Goal: Information Seeking & Learning: Learn about a topic

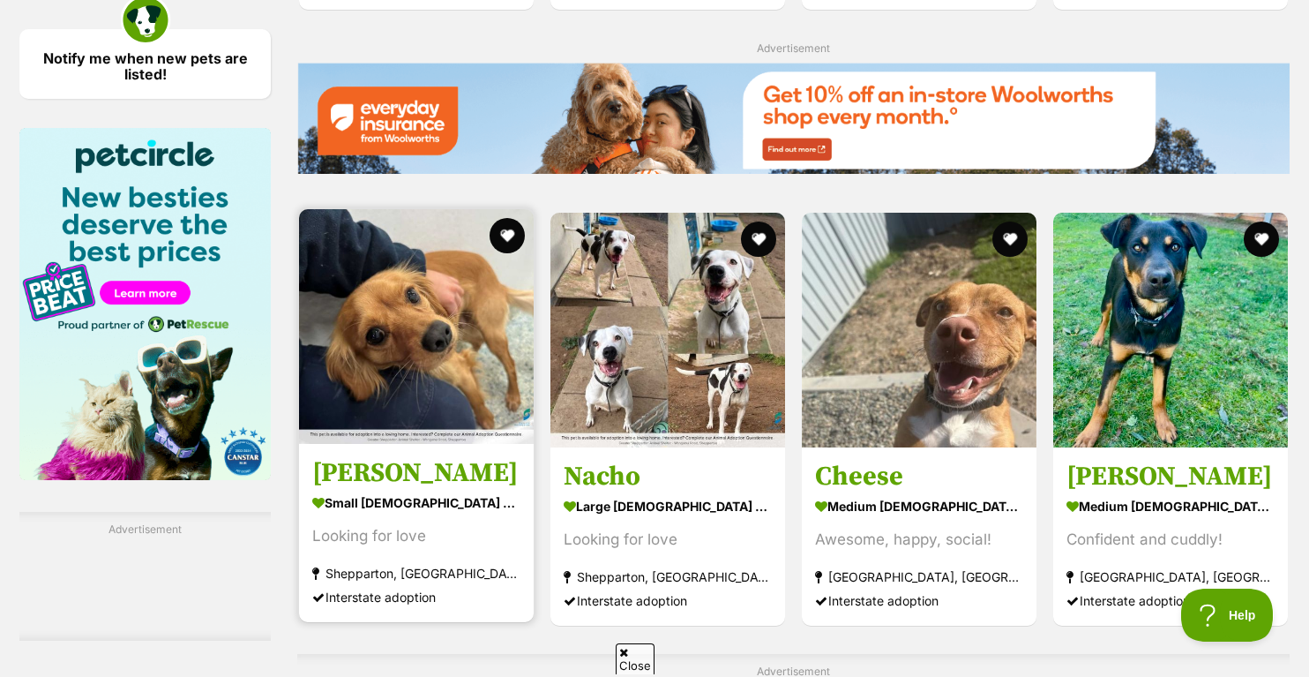
click at [406, 327] on img at bounding box center [416, 326] width 235 height 235
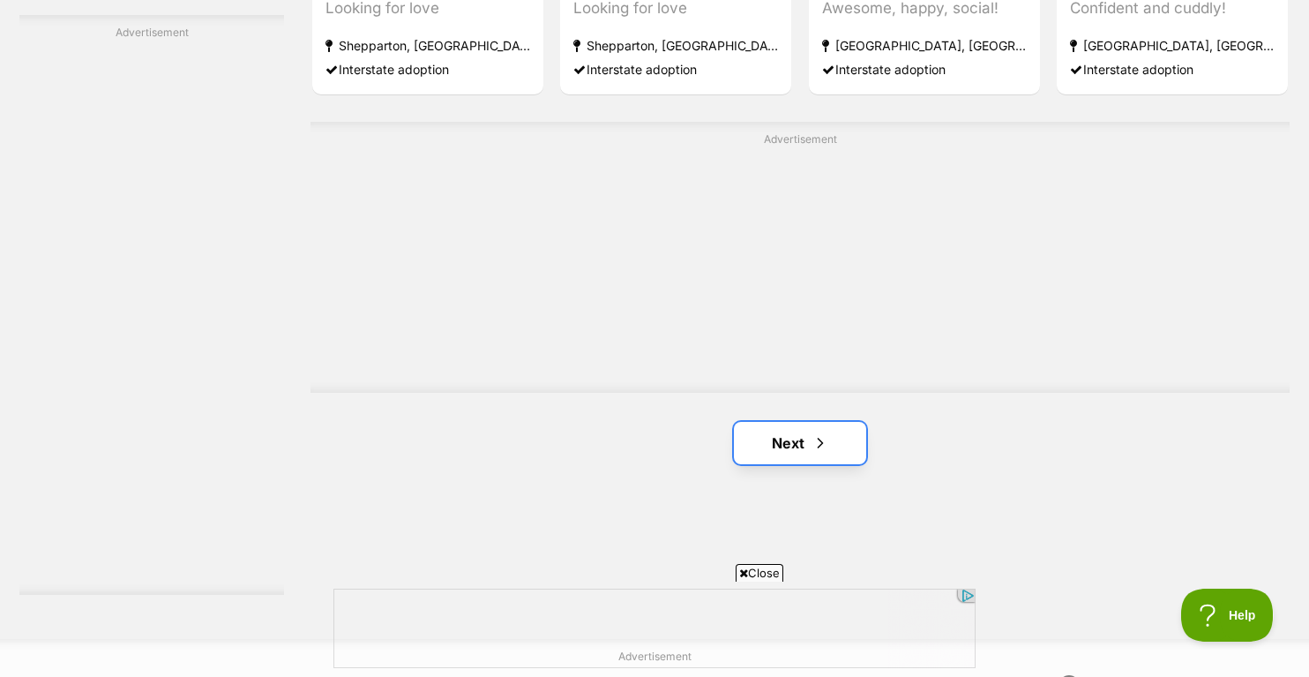
click at [800, 437] on link "Next" at bounding box center [800, 443] width 132 height 42
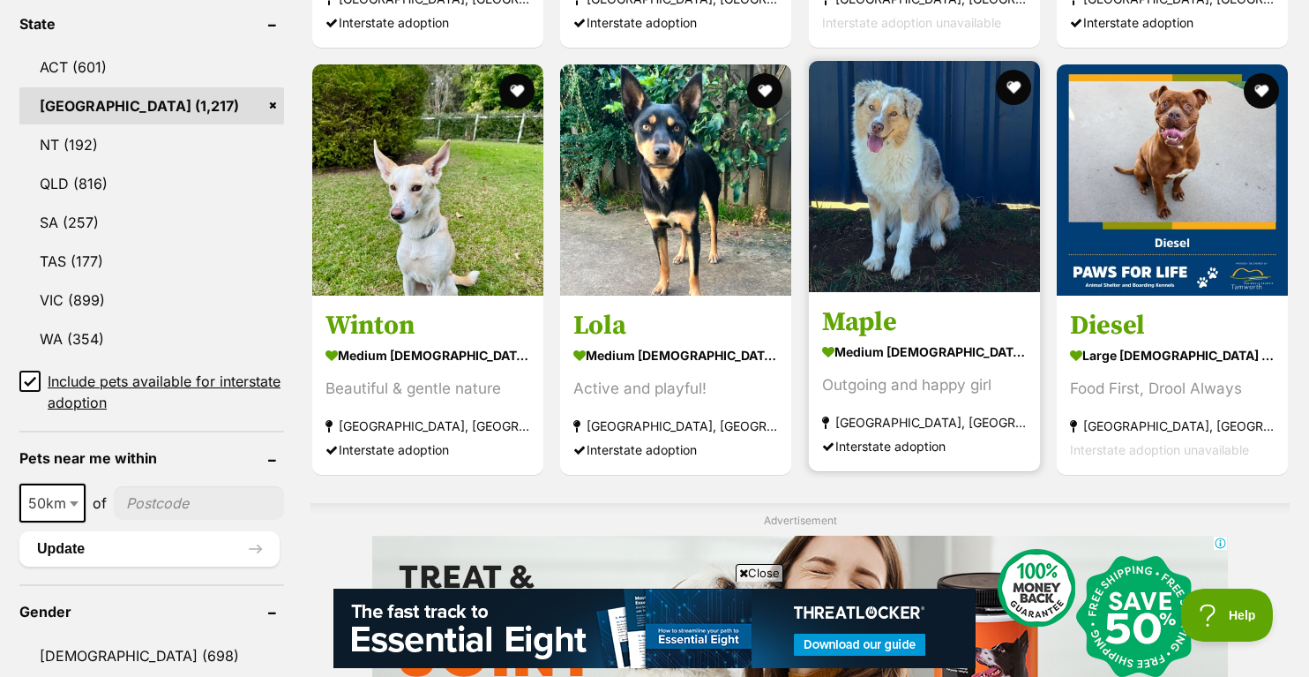
click at [872, 170] on img at bounding box center [924, 176] width 231 height 231
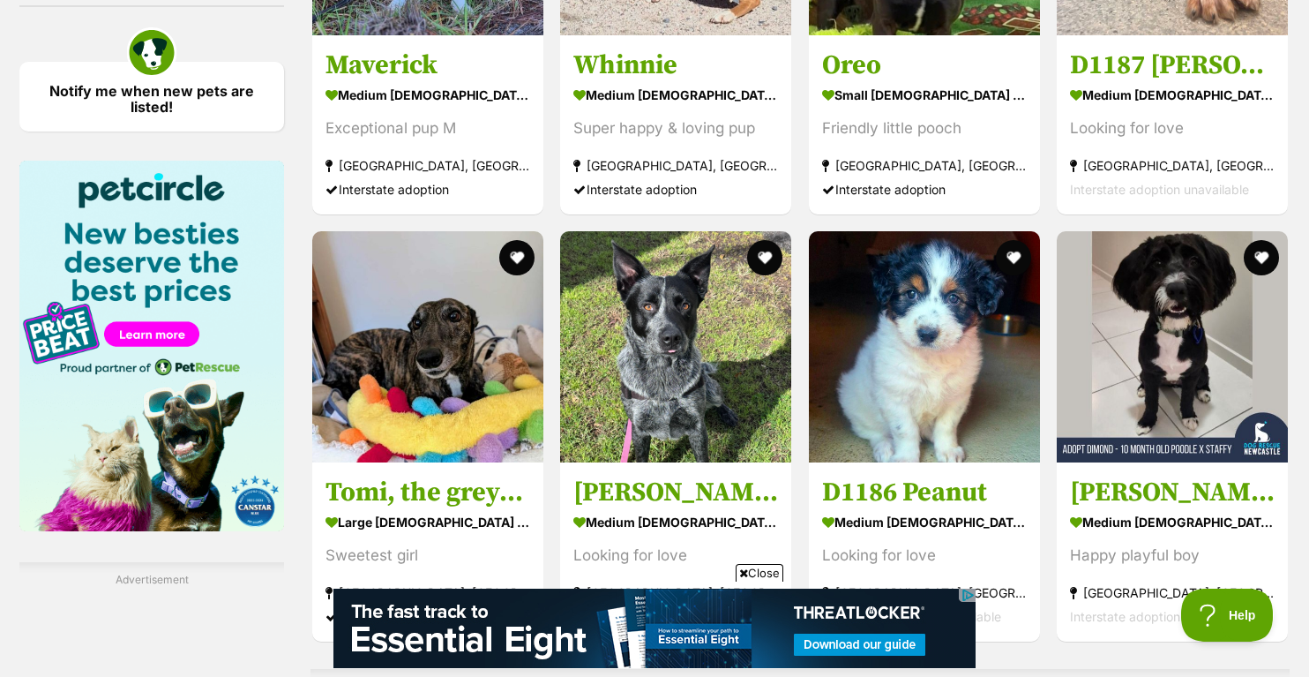
scroll to position [2625, 0]
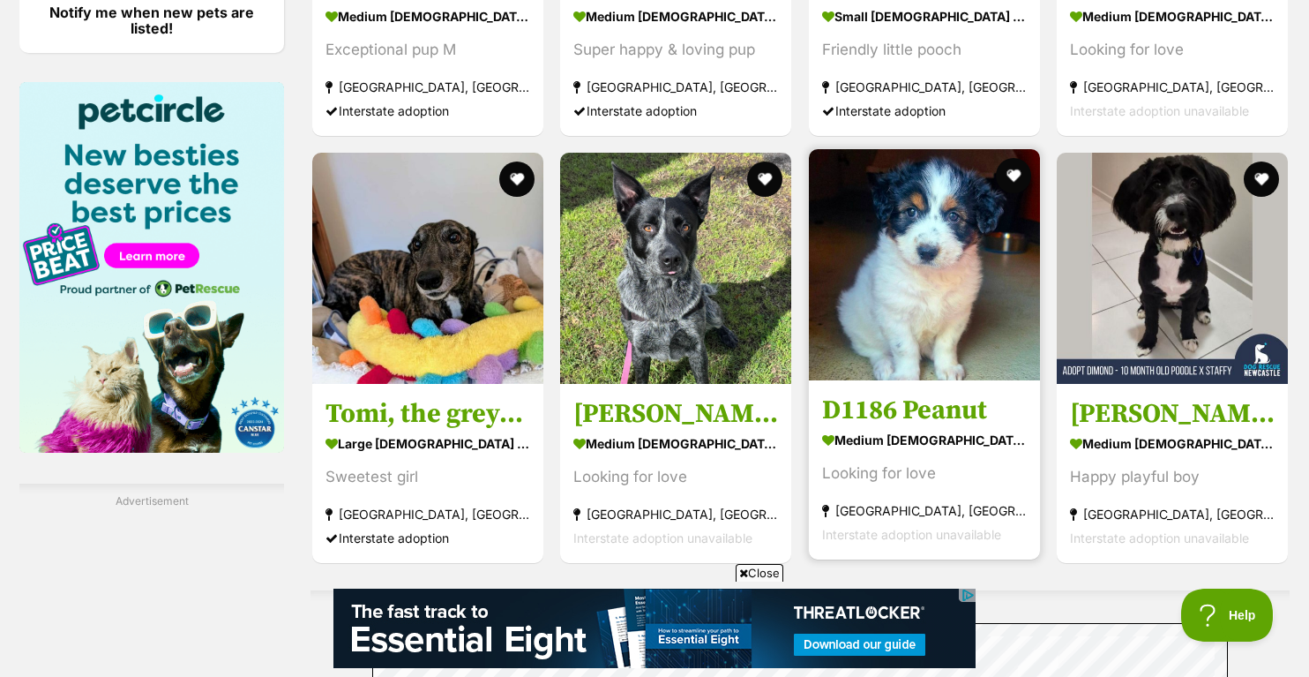
click at [962, 263] on img at bounding box center [924, 264] width 231 height 231
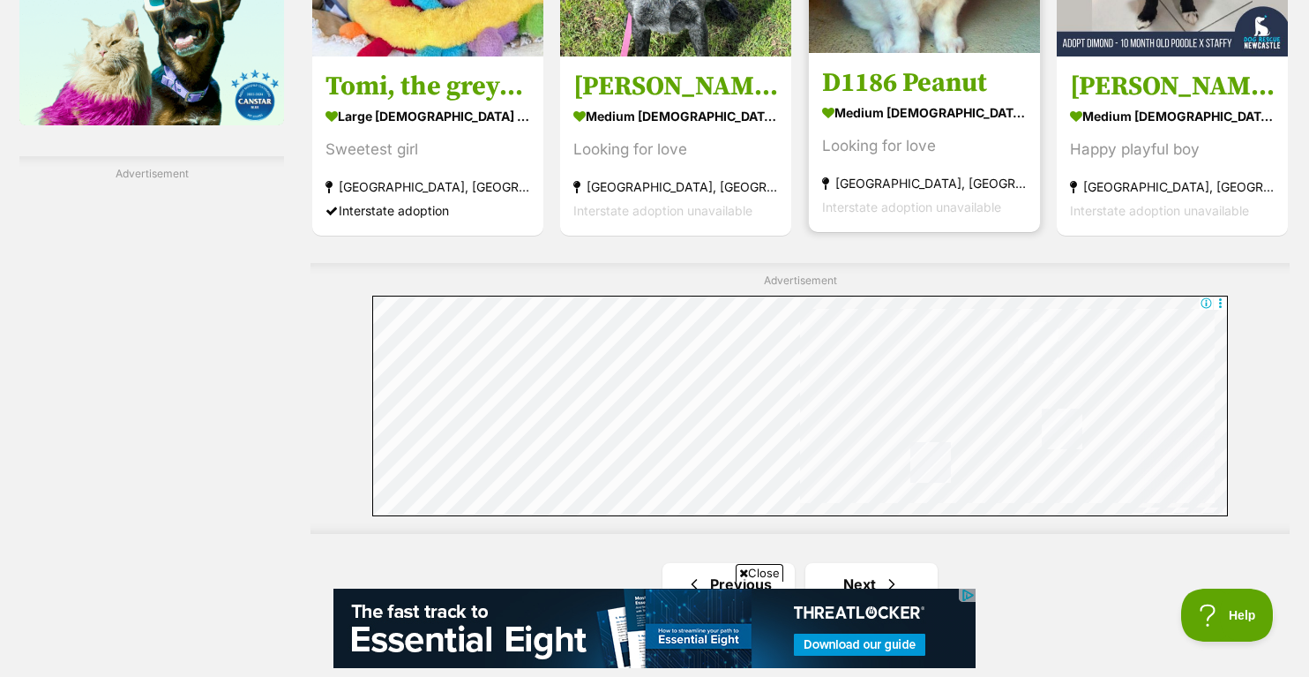
scroll to position [3119, 0]
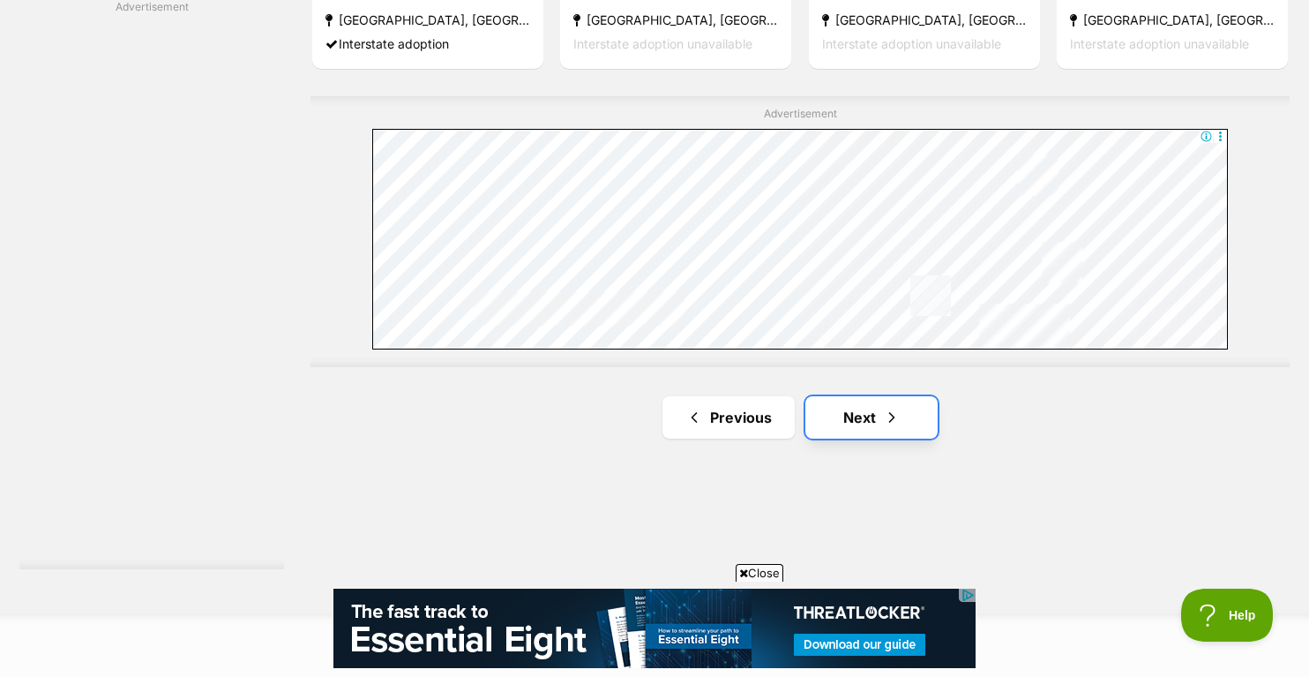
click at [856, 411] on link "Next" at bounding box center [871, 417] width 132 height 42
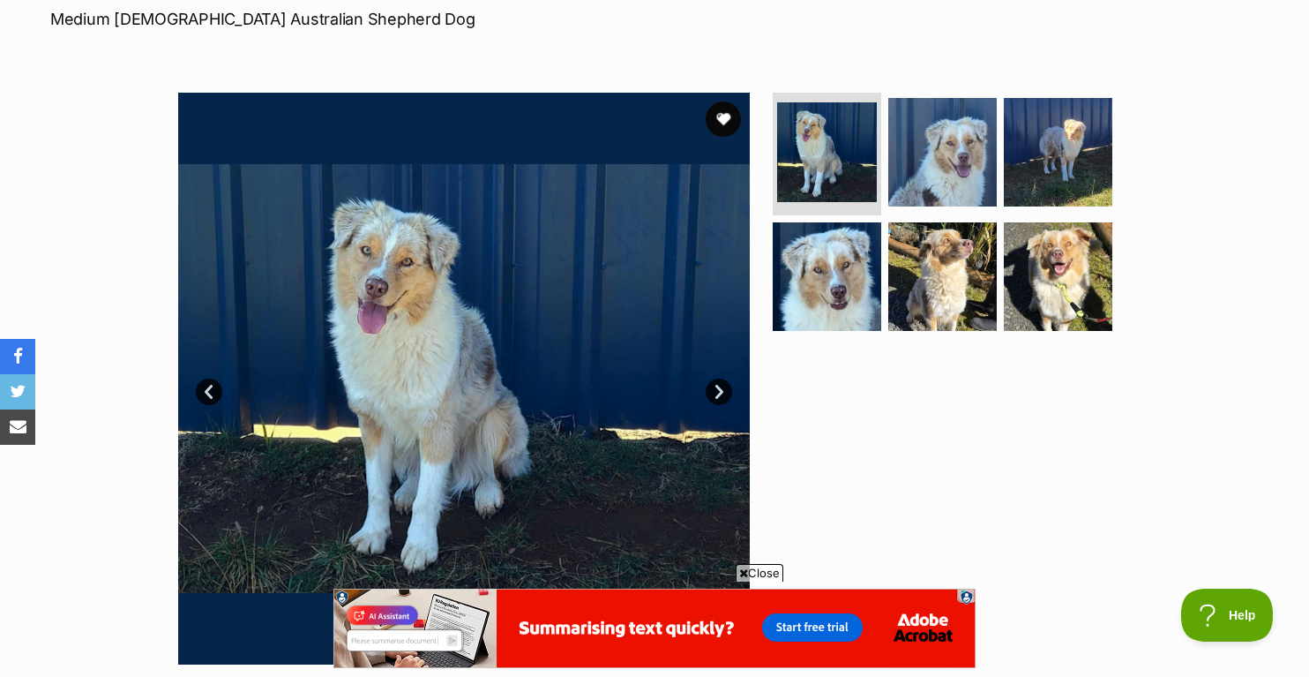
scroll to position [288, 0]
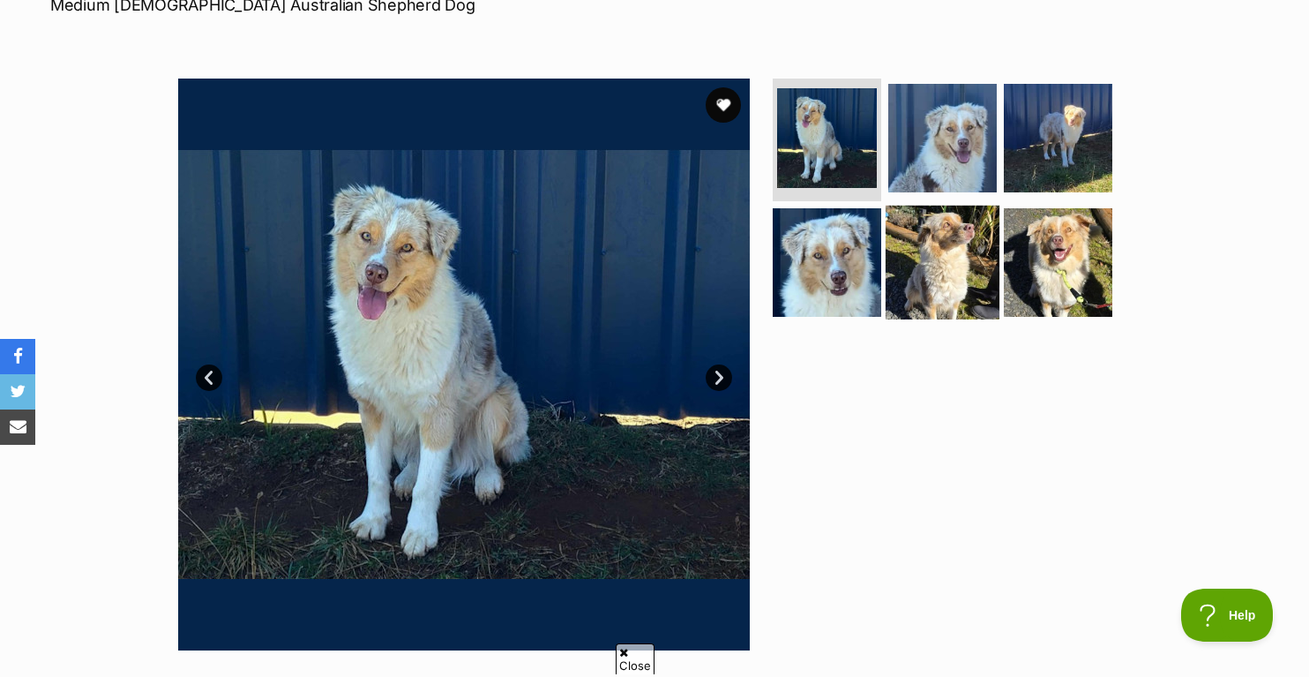
click at [954, 284] on img at bounding box center [943, 263] width 114 height 114
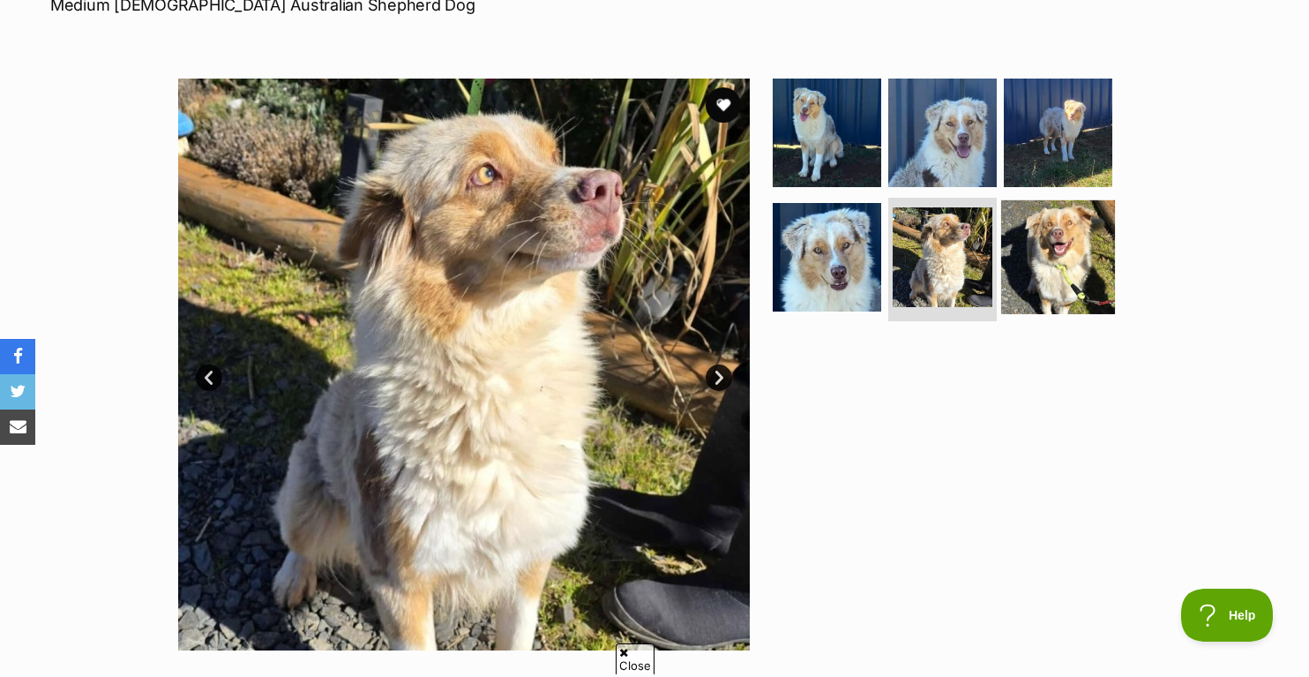
scroll to position [0, 0]
click at [1045, 268] on img at bounding box center [1058, 257] width 114 height 114
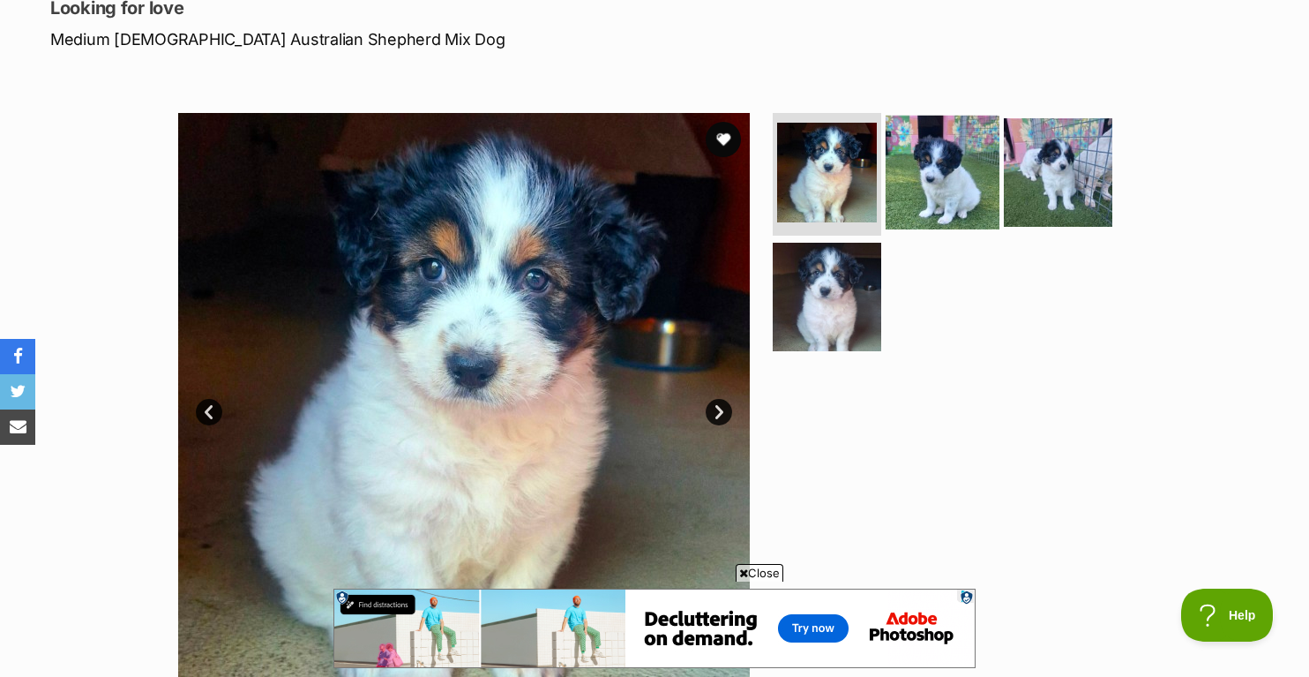
scroll to position [260, 0]
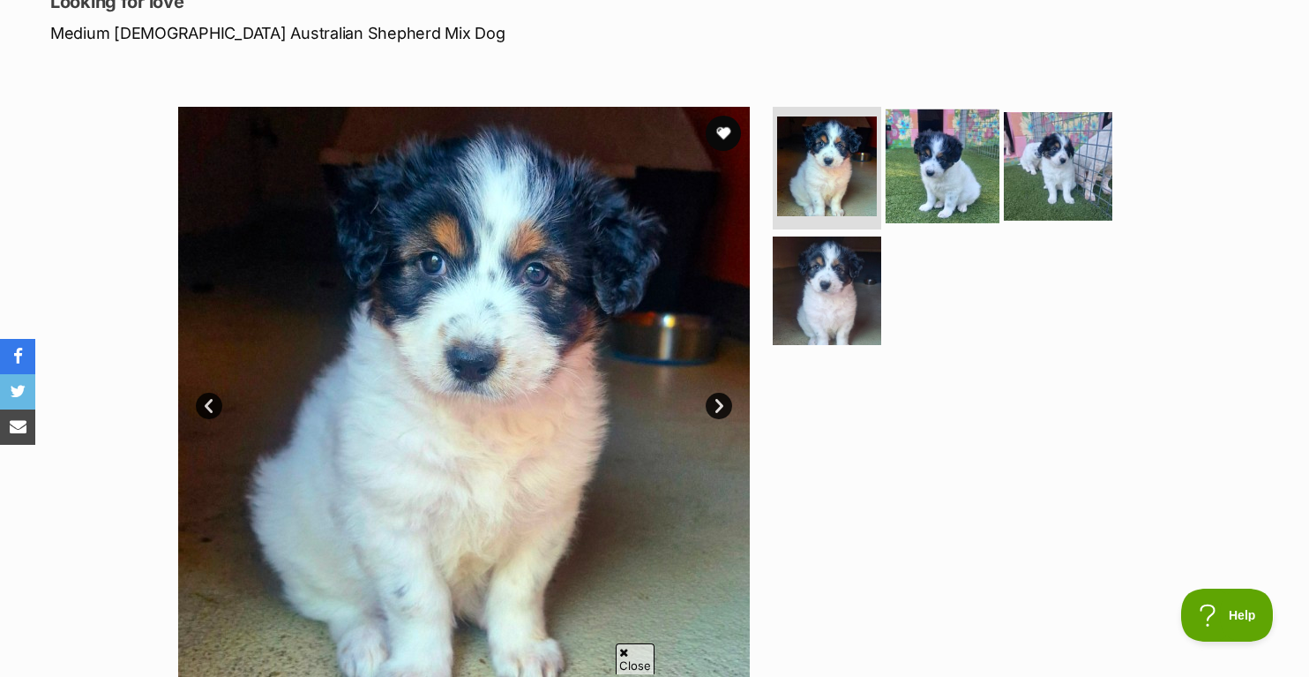
click at [933, 175] on img at bounding box center [943, 165] width 114 height 114
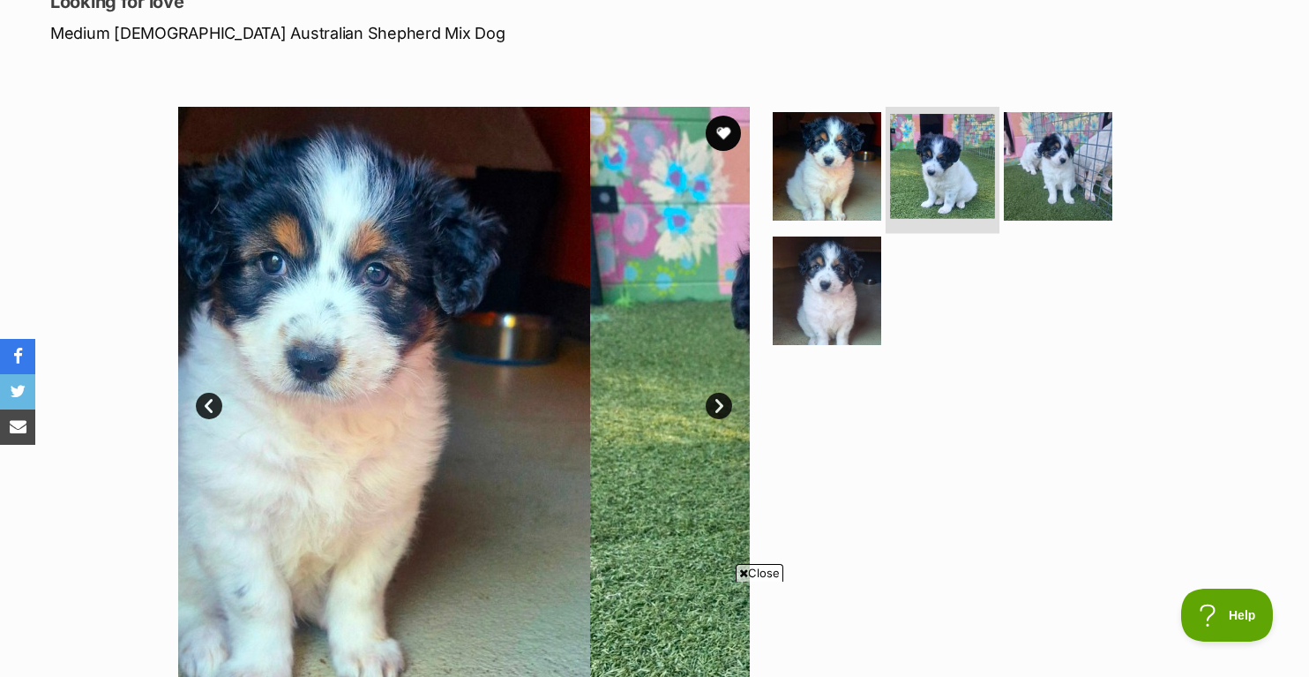
scroll to position [0, 0]
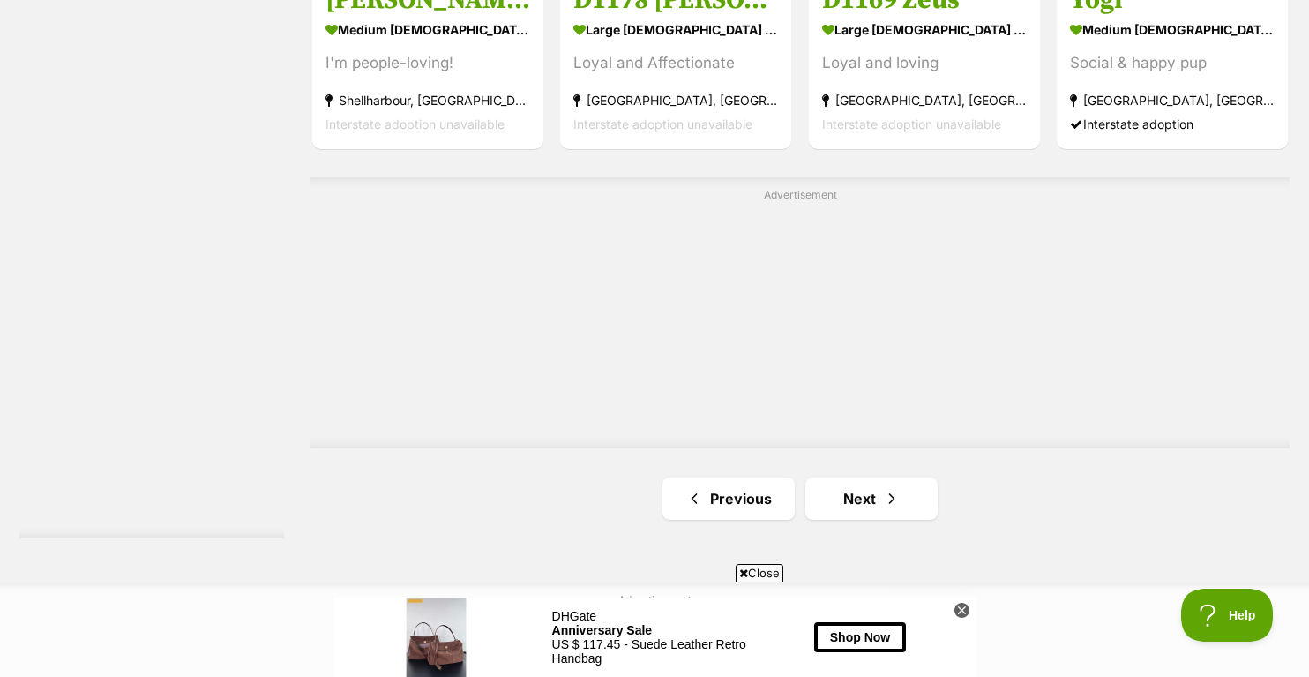
scroll to position [3345, 0]
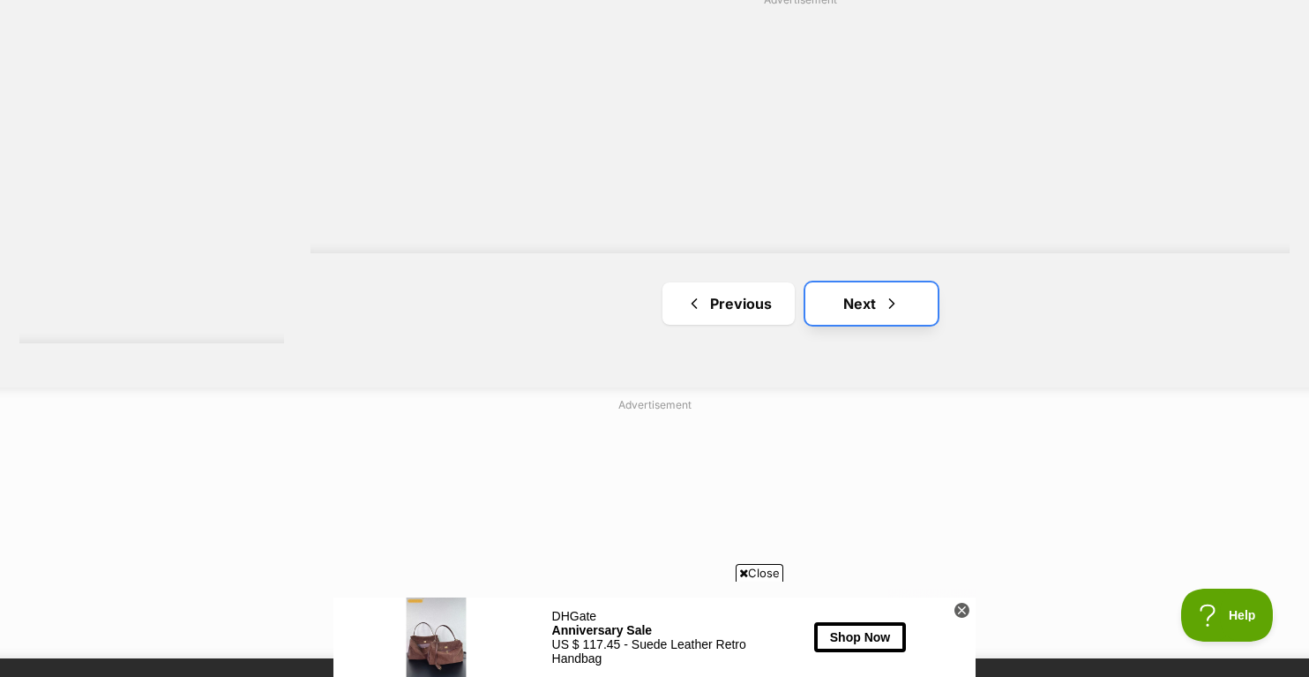
click at [886, 303] on span "Next page" at bounding box center [892, 303] width 18 height 21
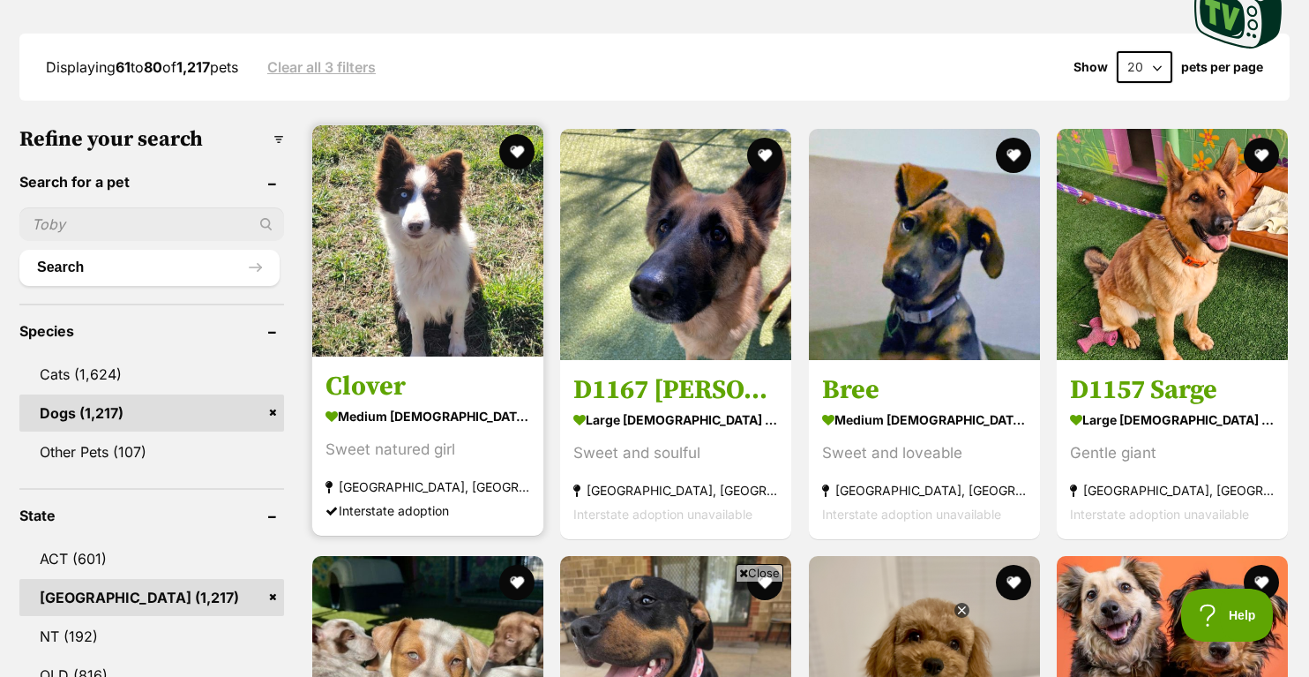
click at [488, 263] on img at bounding box center [427, 240] width 231 height 231
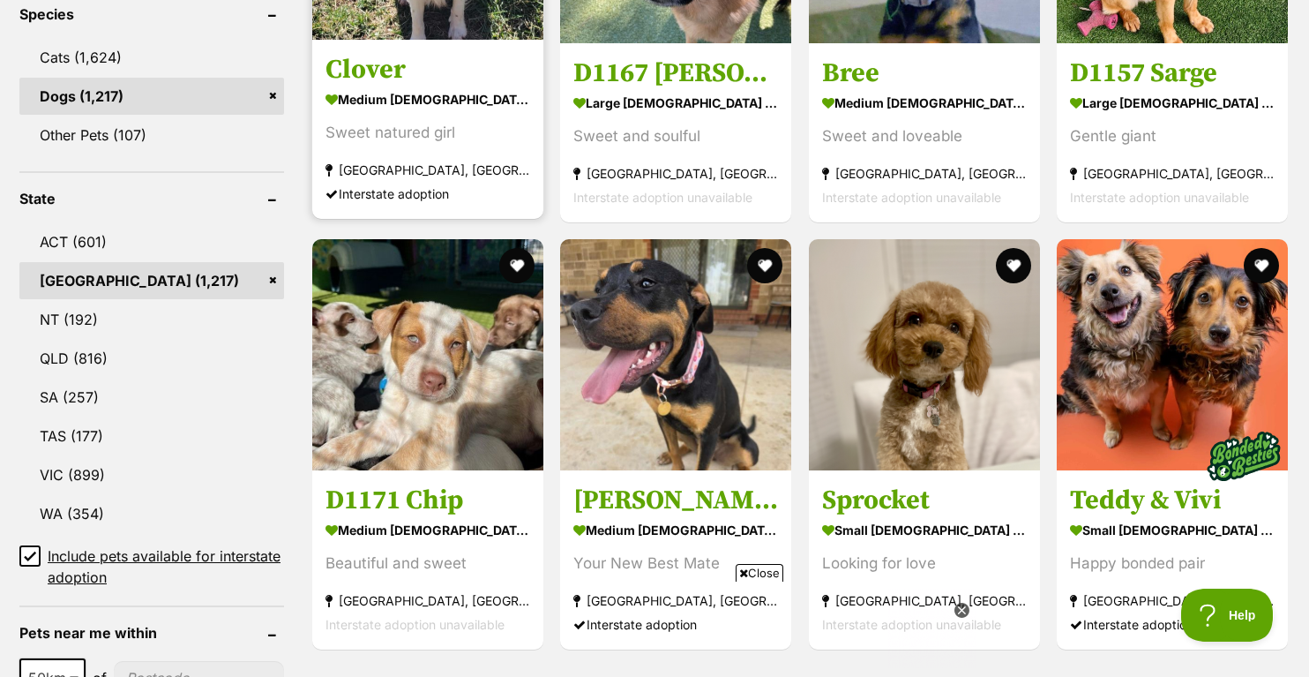
scroll to position [879, 0]
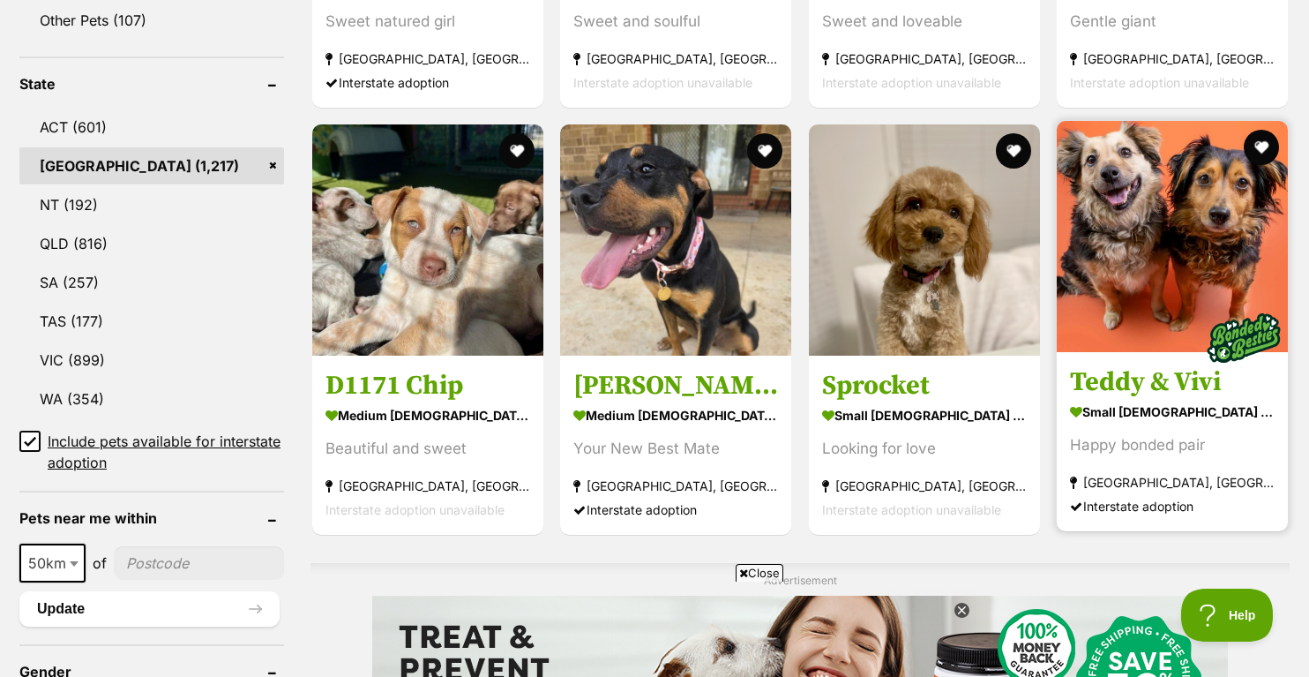
click at [1204, 236] on img at bounding box center [1172, 236] width 231 height 231
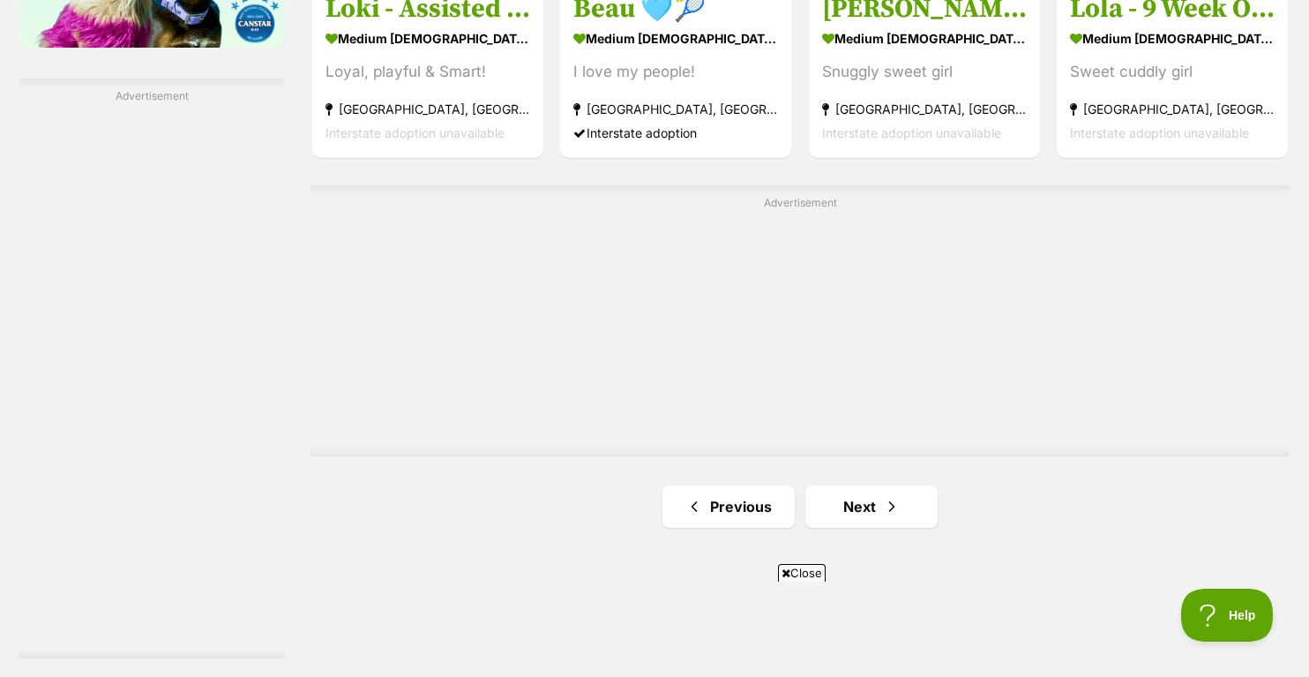
scroll to position [0, 0]
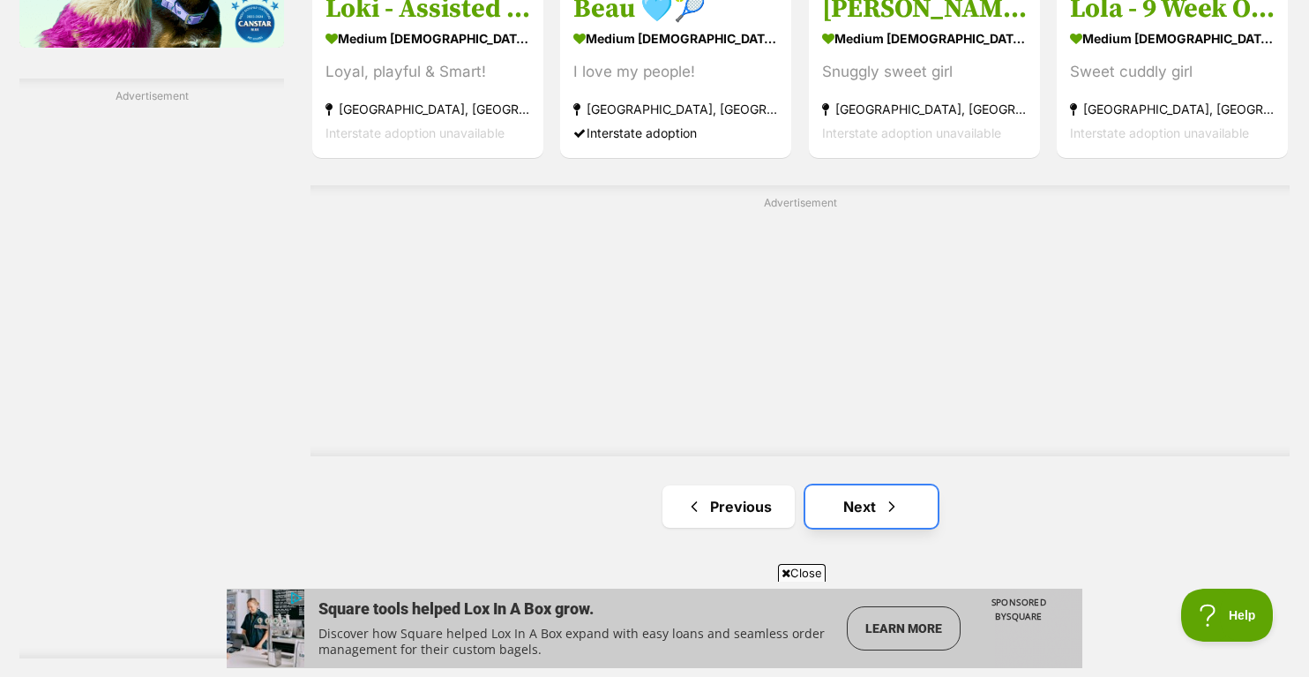
click at [886, 505] on span "Next page" at bounding box center [892, 506] width 18 height 21
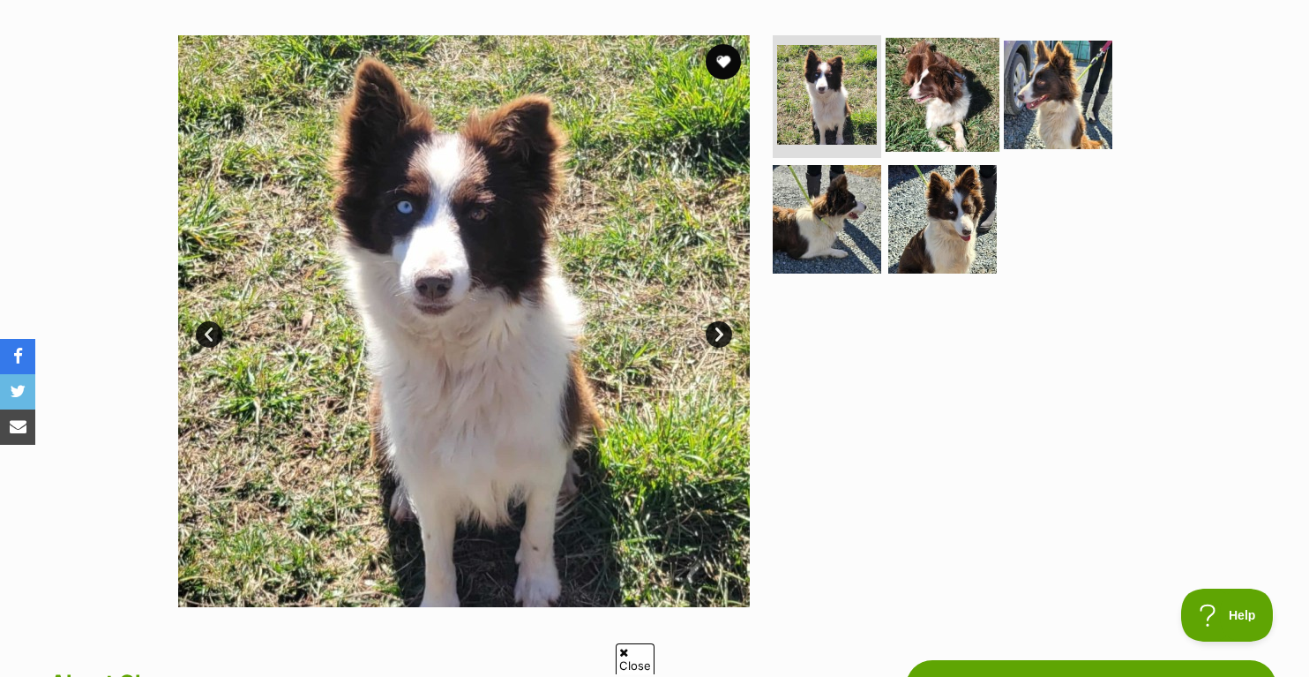
click at [942, 90] on img at bounding box center [943, 94] width 114 height 114
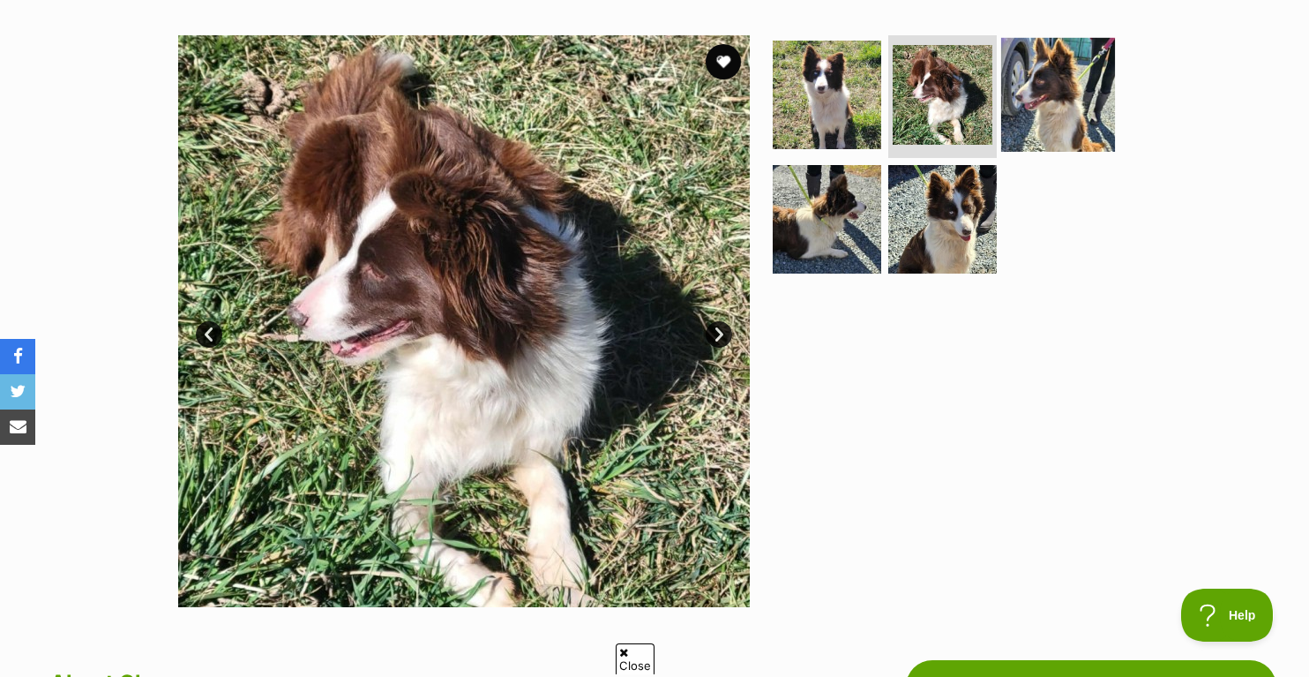
click at [1024, 86] on img at bounding box center [1058, 94] width 114 height 114
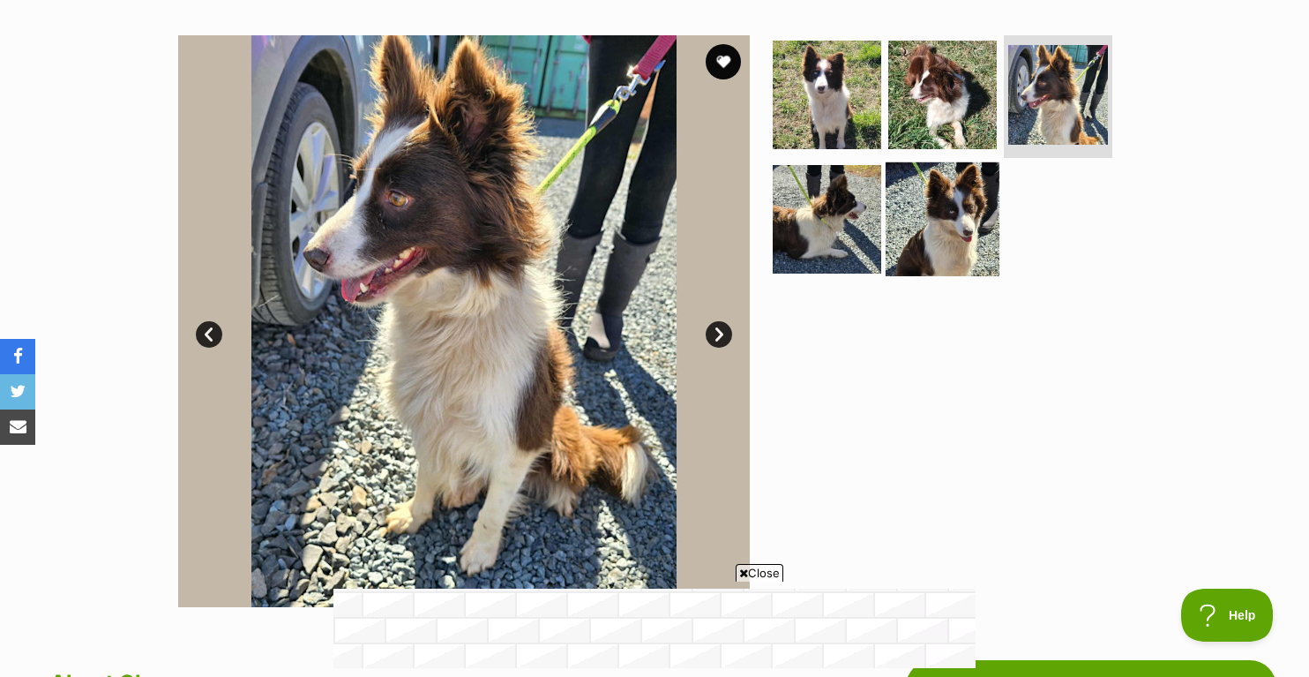
click at [909, 254] on img at bounding box center [943, 219] width 114 height 114
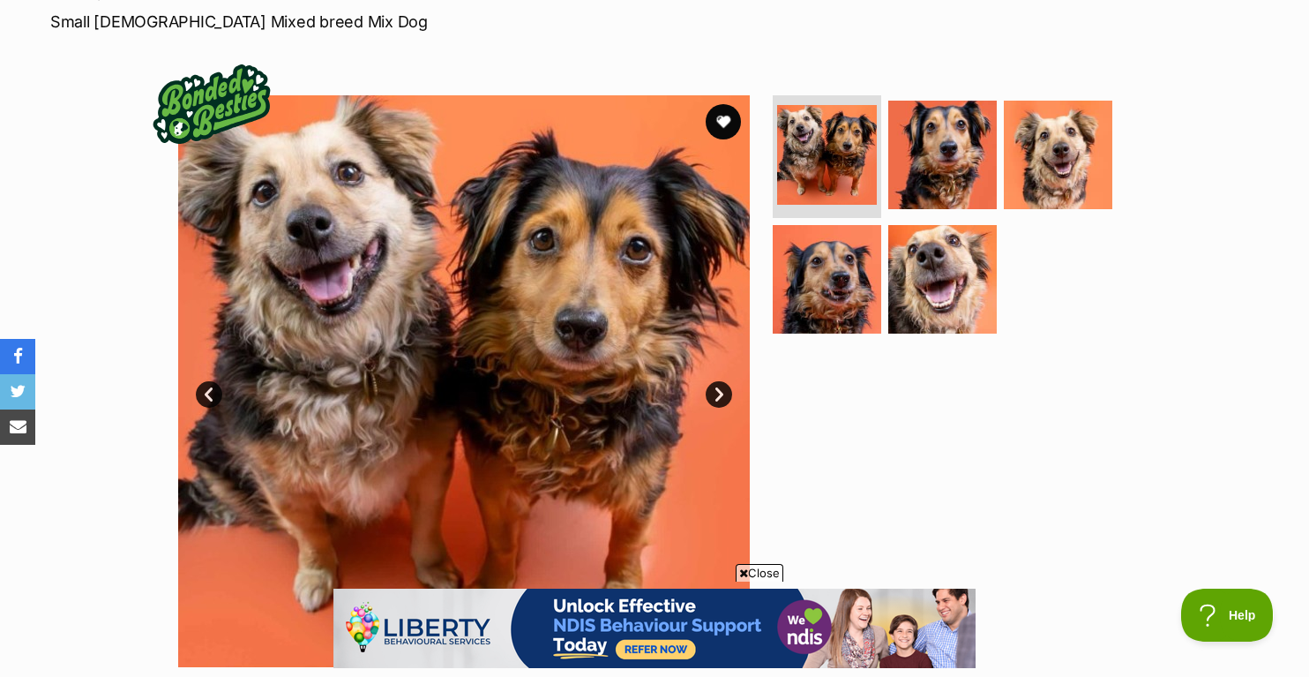
scroll to position [285, 0]
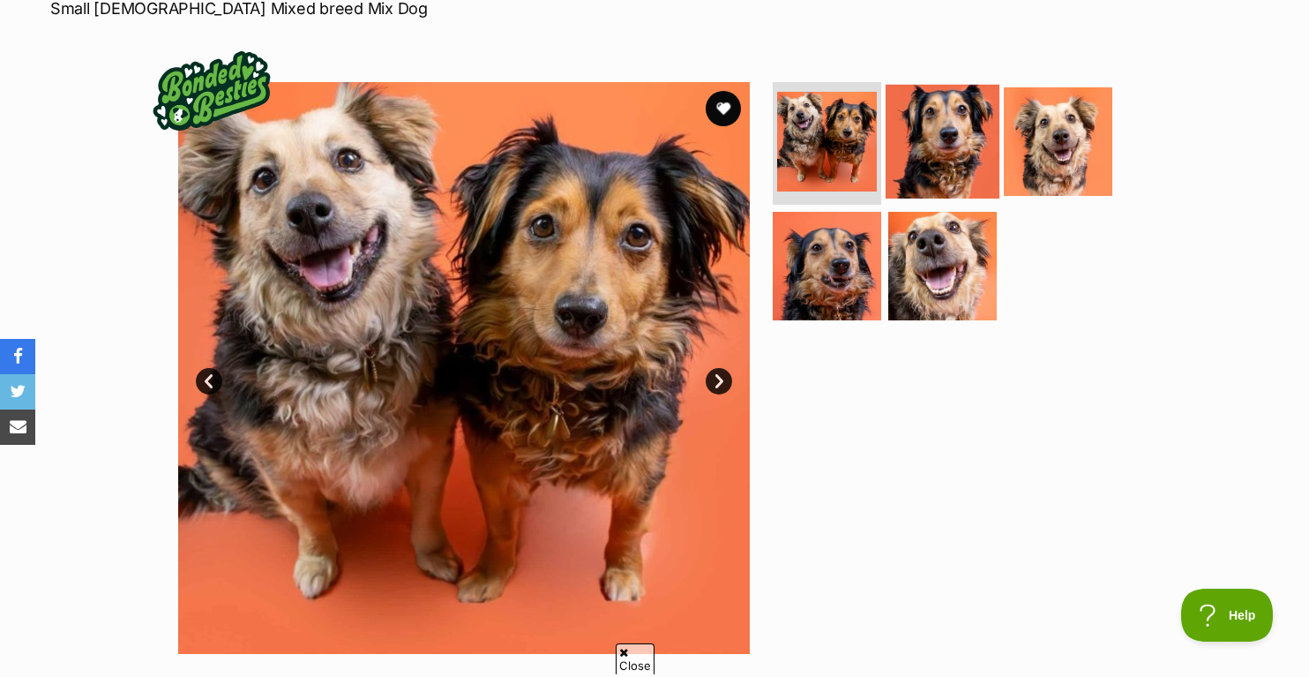
click at [921, 151] on img at bounding box center [943, 141] width 114 height 114
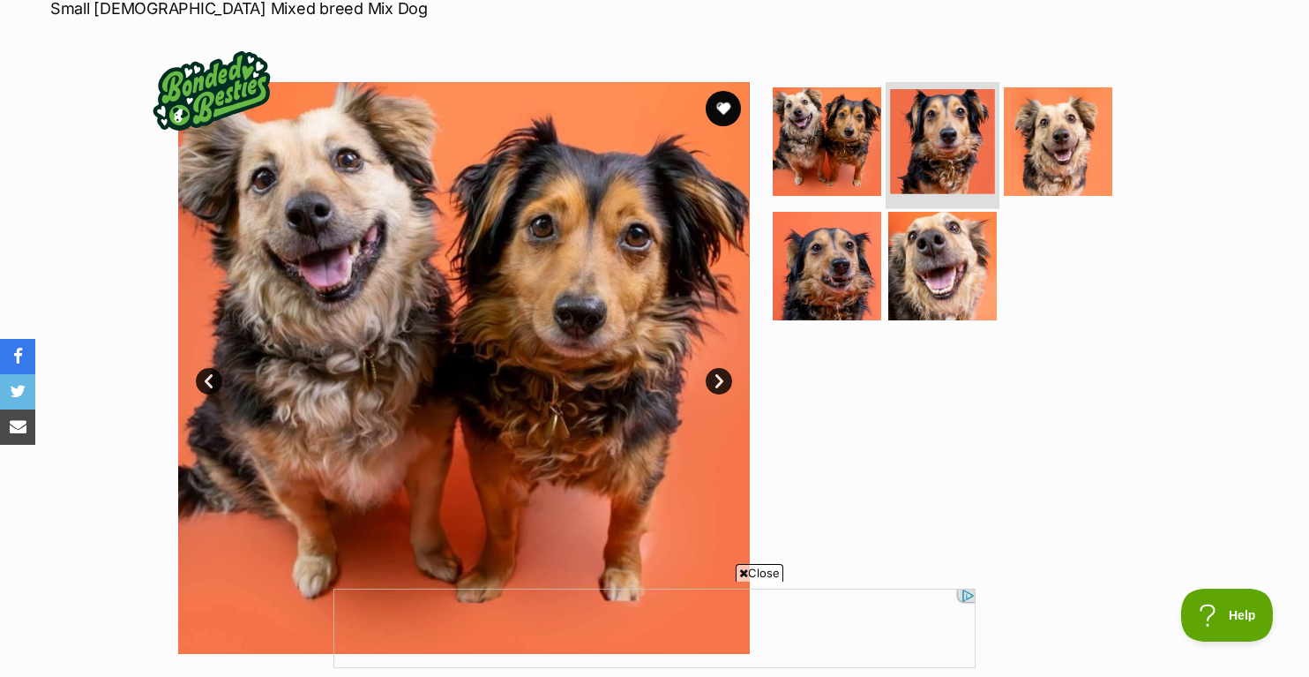
scroll to position [0, 0]
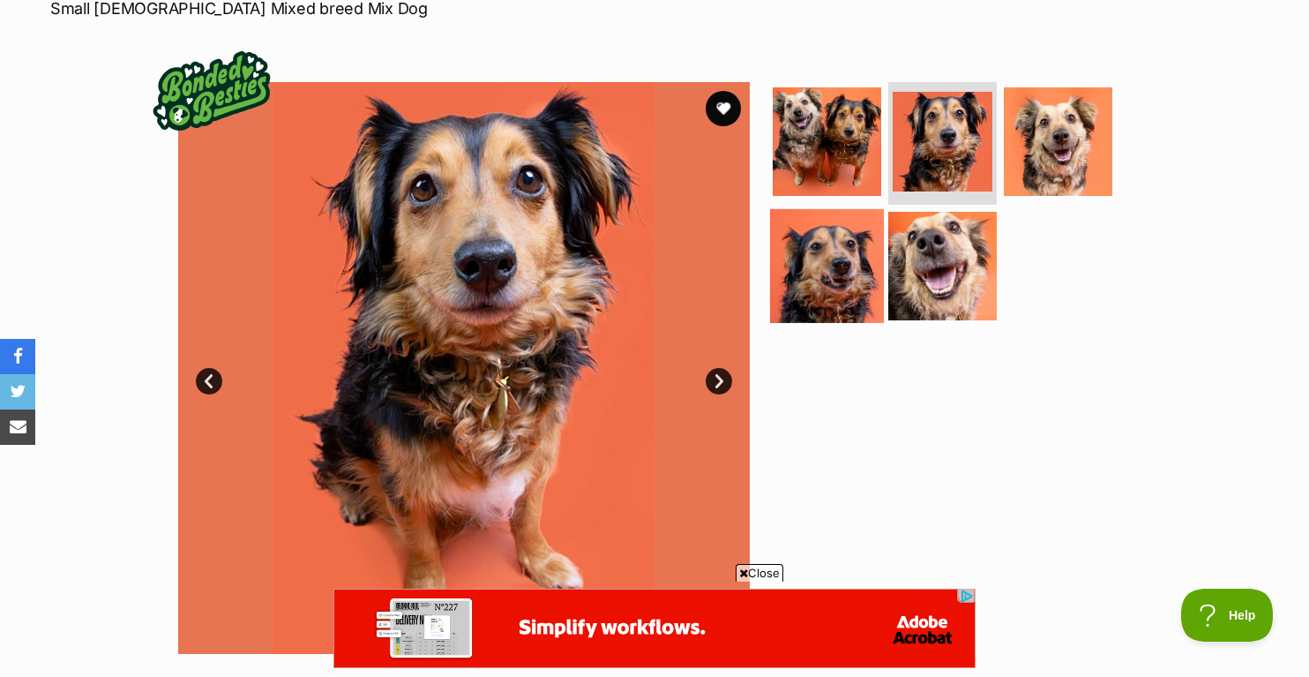
click at [870, 226] on img at bounding box center [827, 266] width 114 height 114
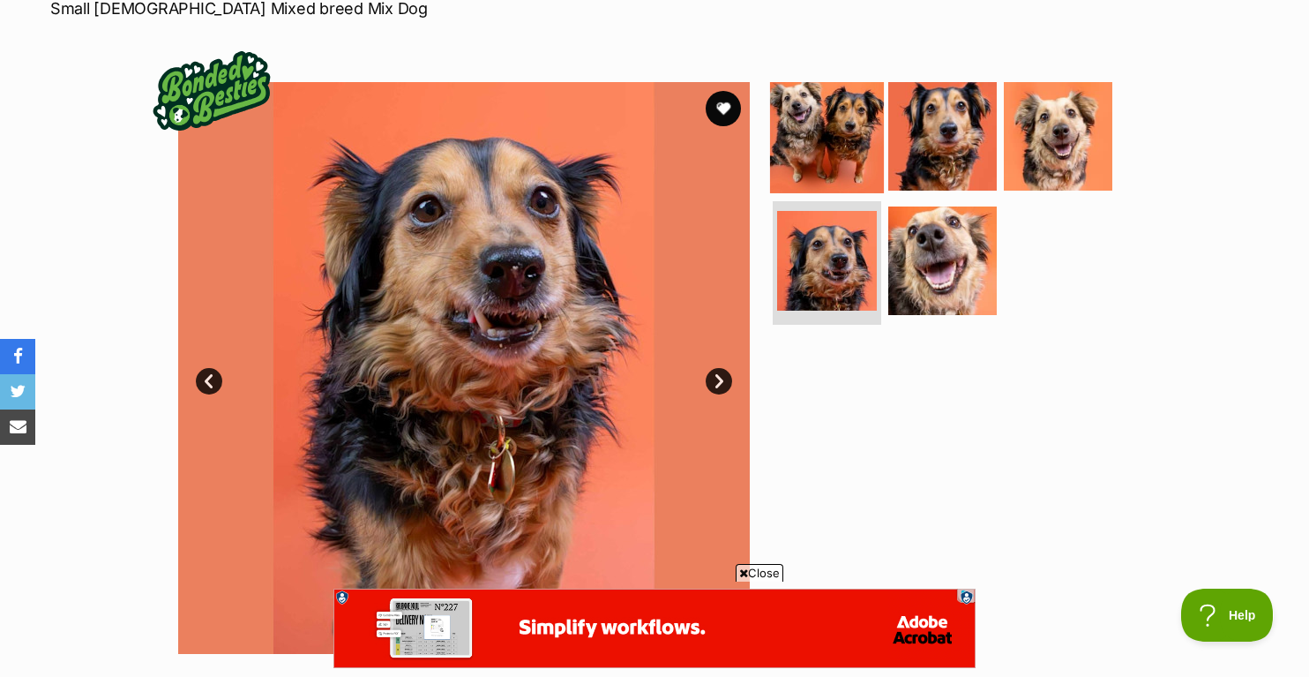
click at [846, 147] on img at bounding box center [827, 136] width 114 height 114
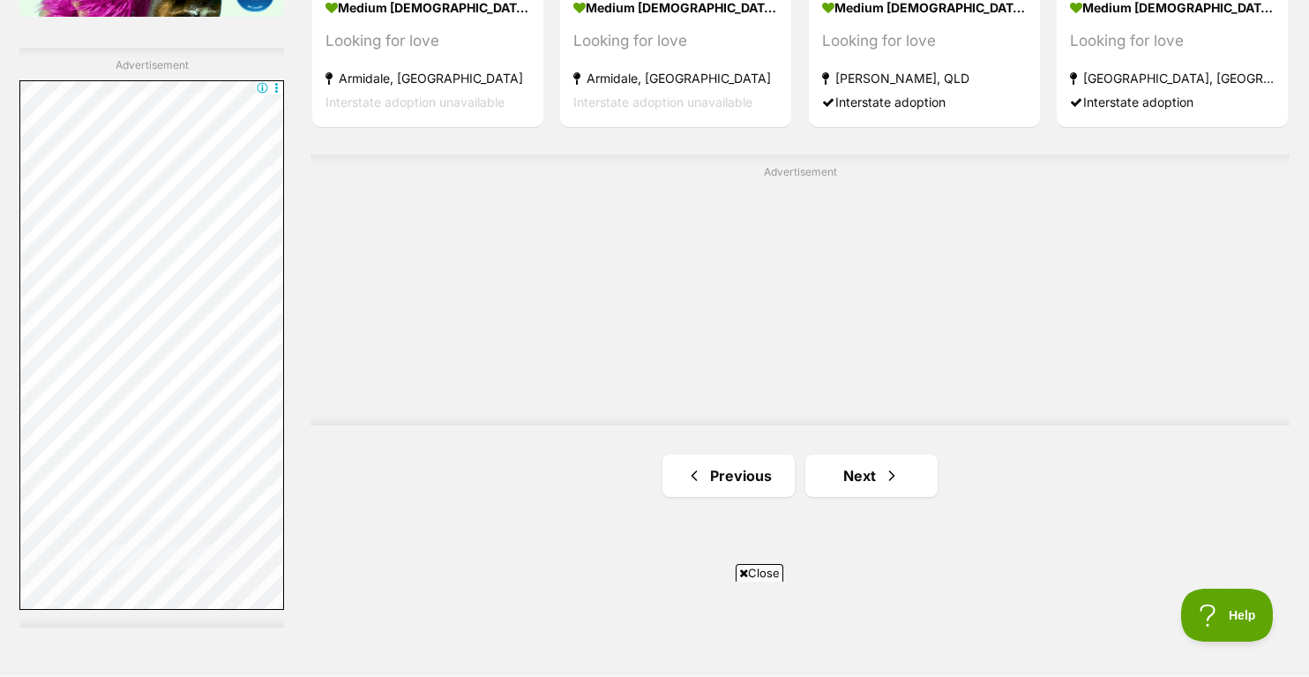
scroll to position [3155, 0]
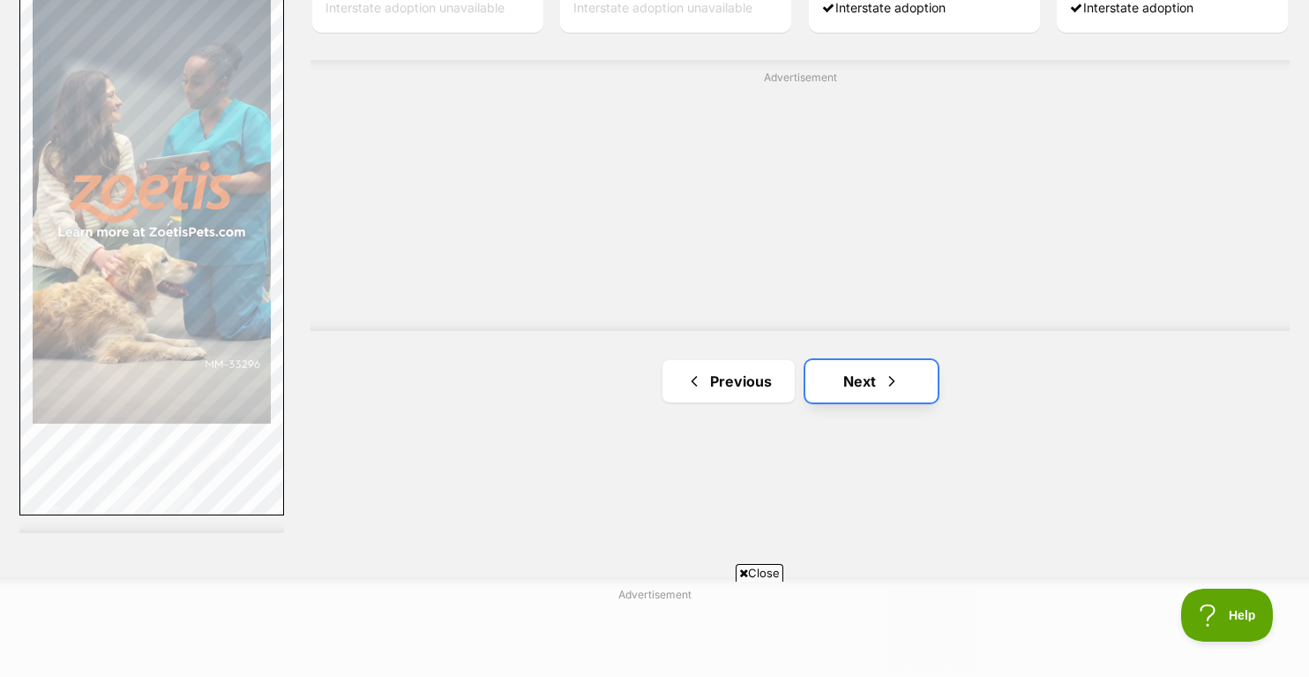
click at [856, 390] on link "Next" at bounding box center [871, 381] width 132 height 42
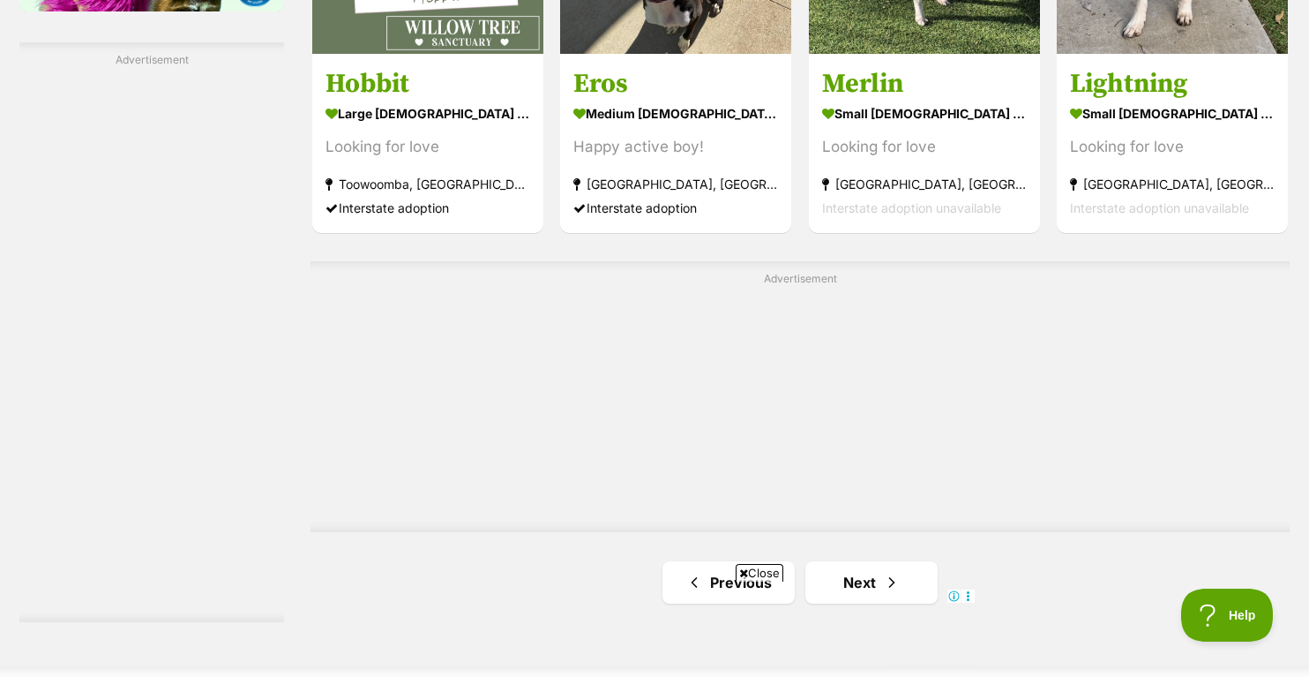
scroll to position [3195, 0]
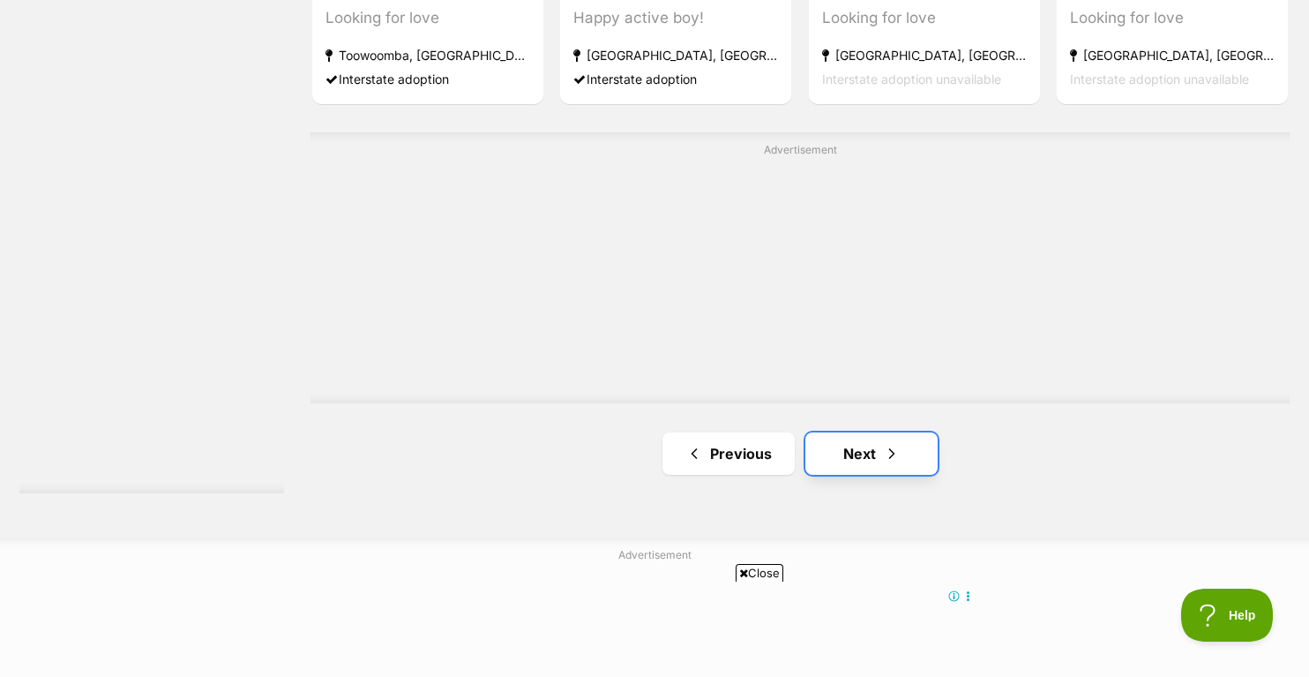
click at [875, 457] on link "Next" at bounding box center [871, 453] width 132 height 42
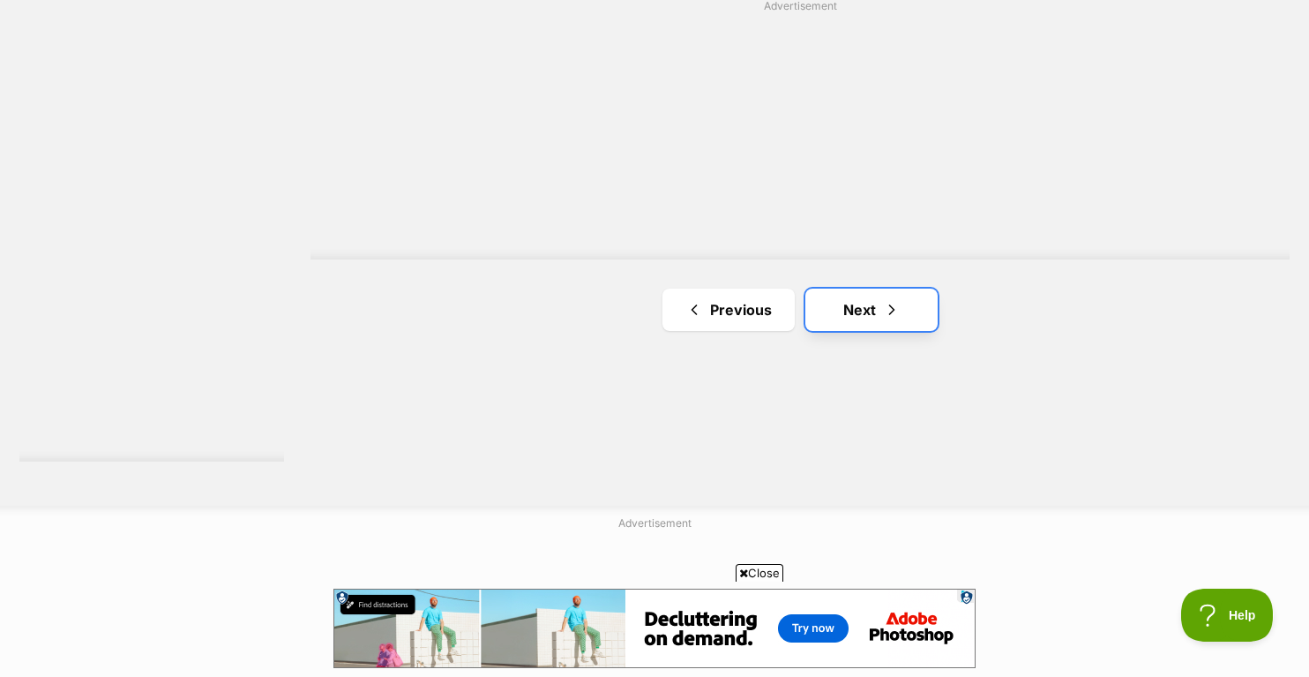
click at [897, 311] on span "Next page" at bounding box center [892, 309] width 18 height 21
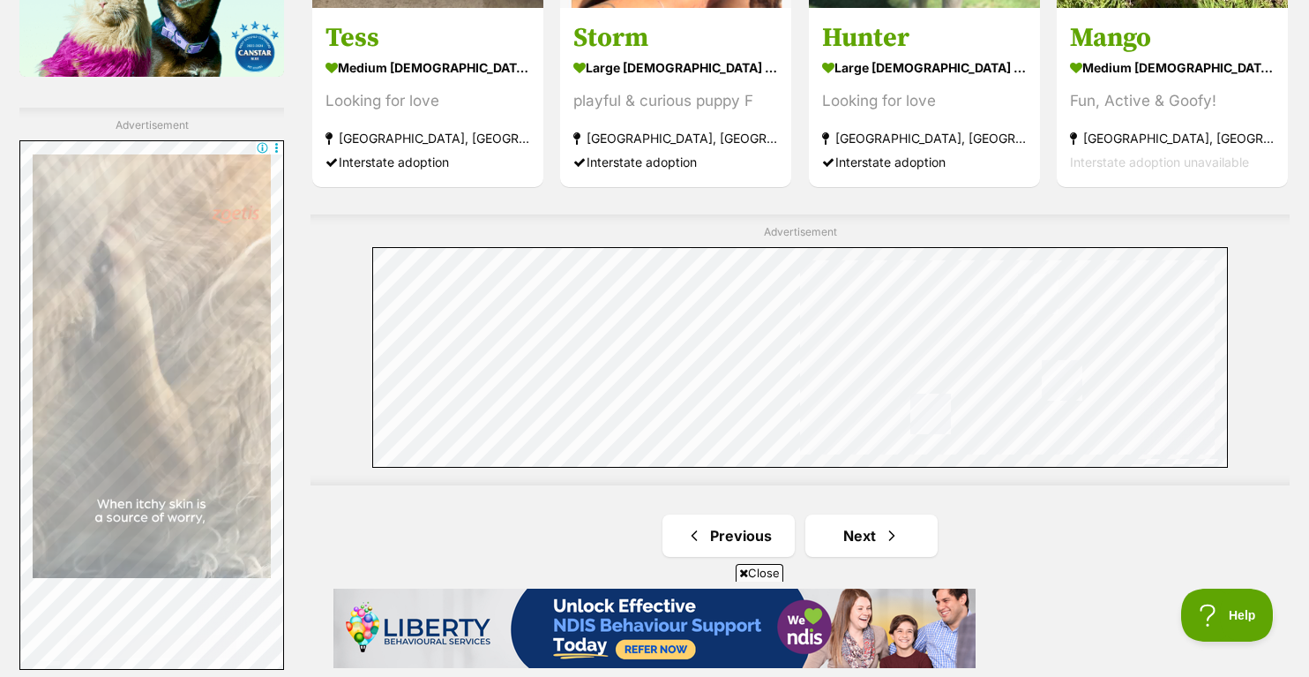
scroll to position [3189, 0]
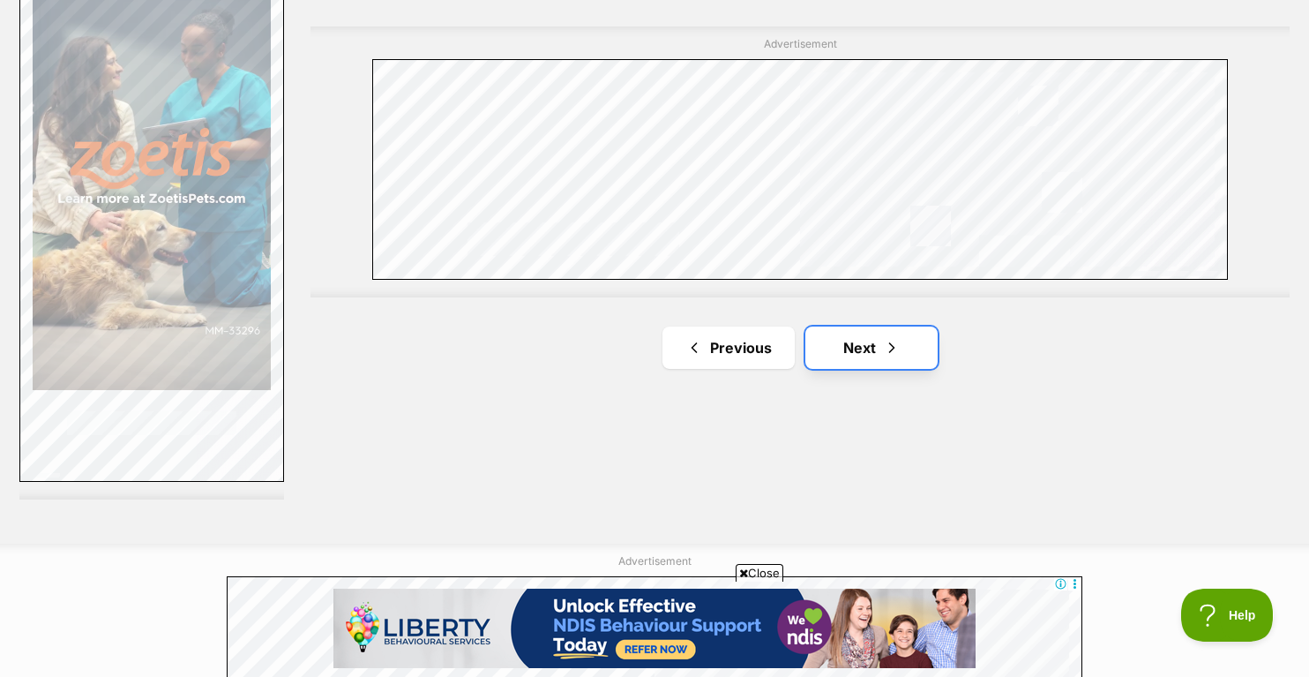
click at [891, 348] on span "Next page" at bounding box center [892, 347] width 18 height 21
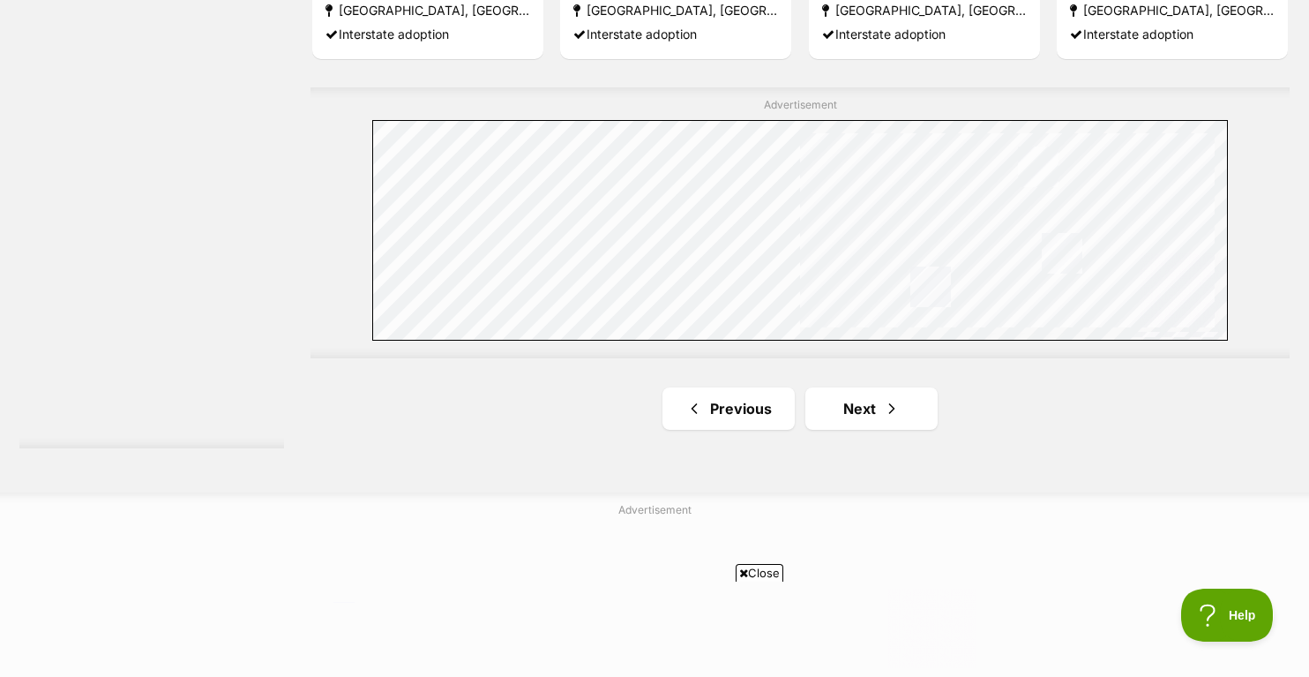
scroll to position [3286, 0]
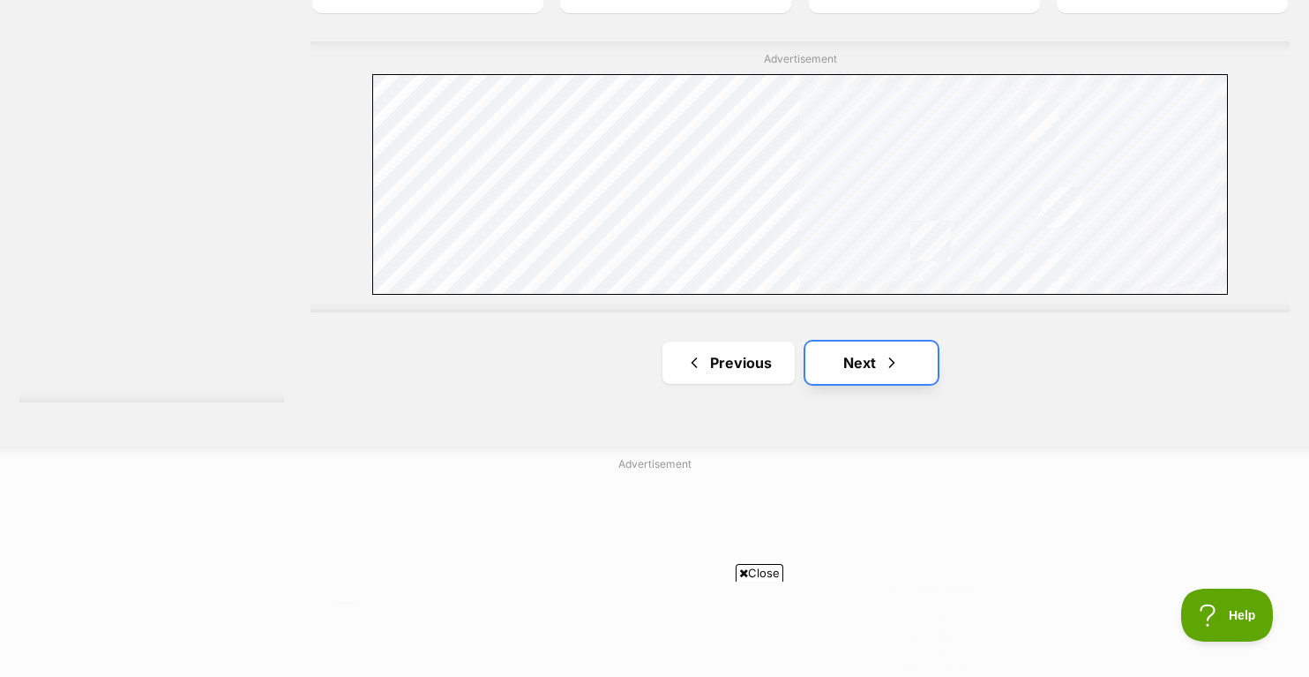
click at [899, 364] on span "Next page" at bounding box center [892, 362] width 18 height 21
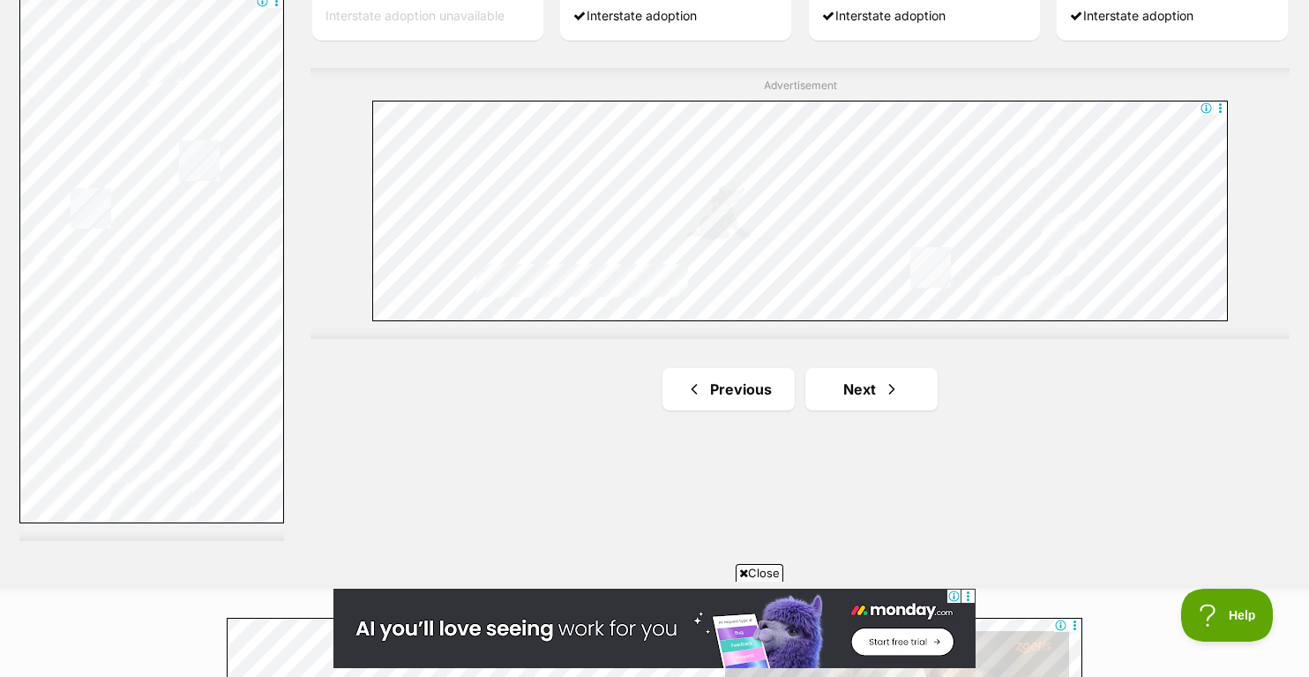
scroll to position [3362, 0]
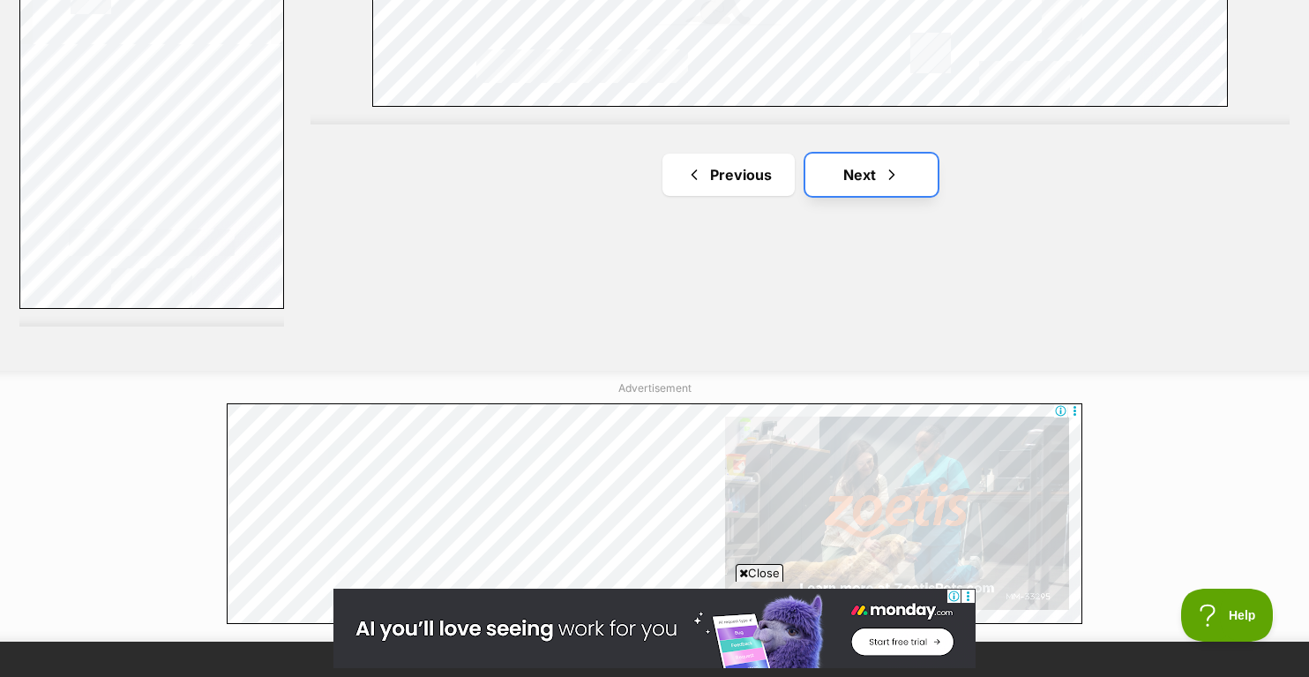
click at [896, 168] on span "Next page" at bounding box center [892, 174] width 18 height 21
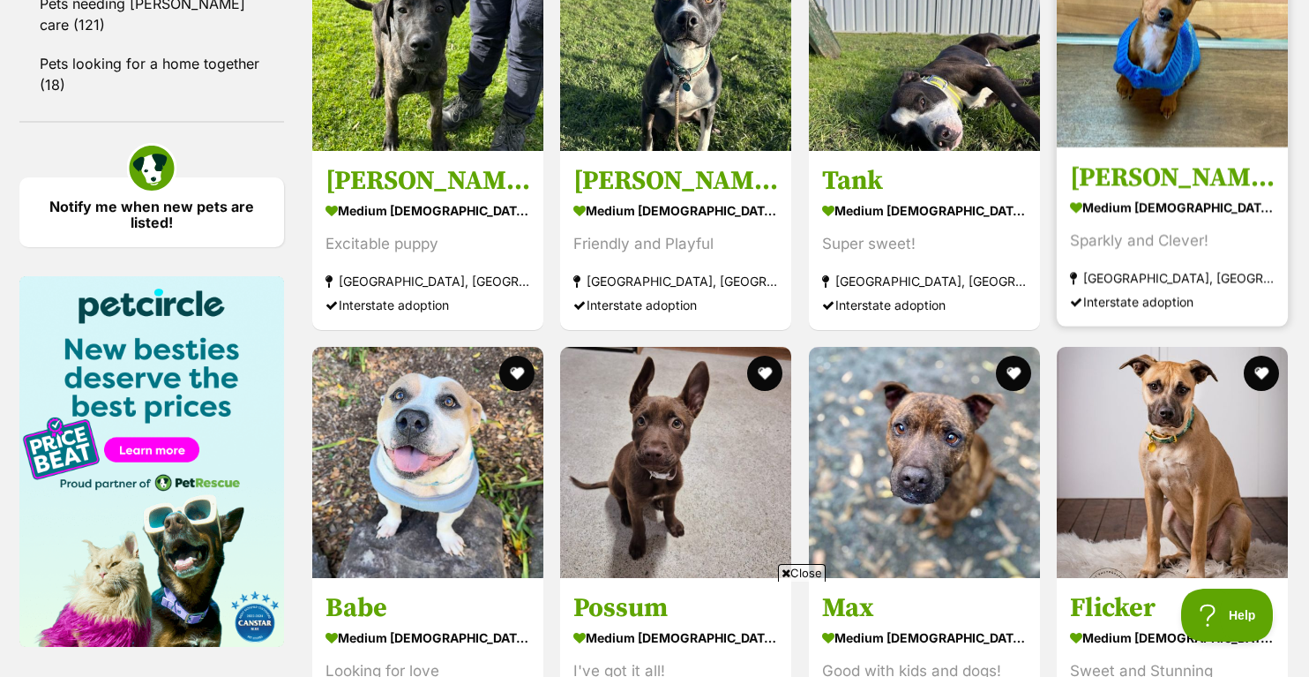
click at [1108, 117] on img at bounding box center [1172, 31] width 231 height 231
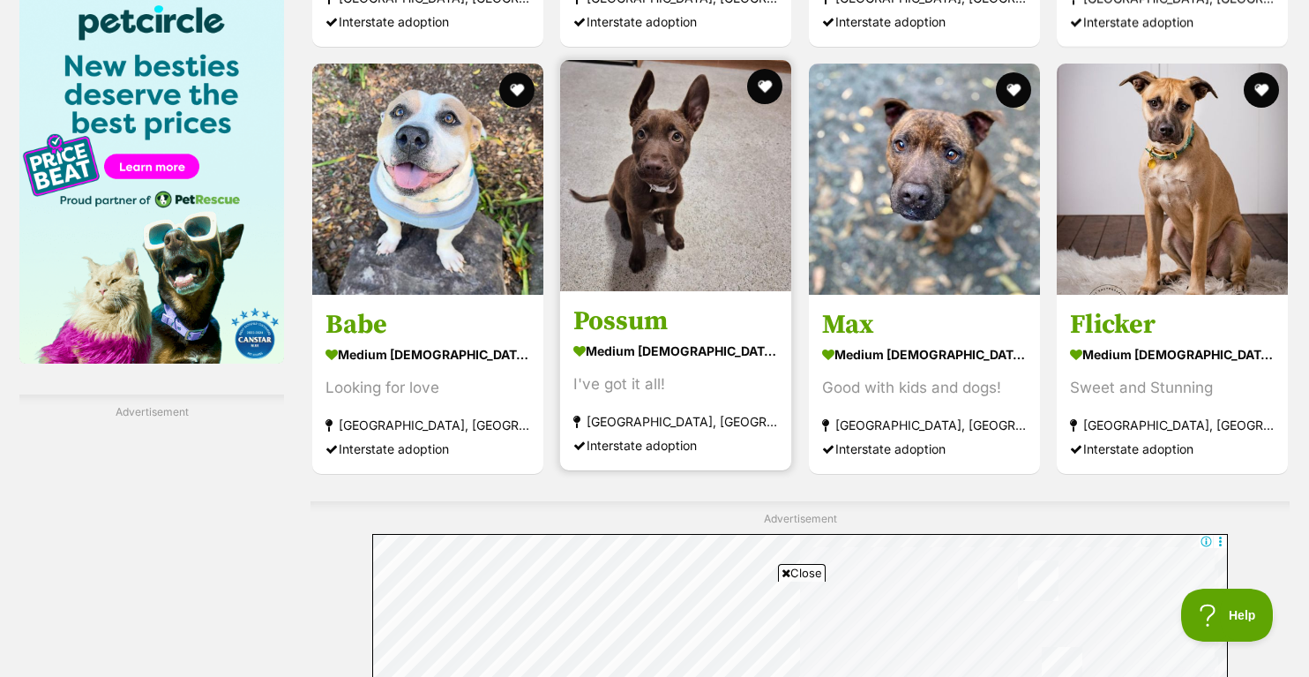
click at [666, 140] on img at bounding box center [675, 175] width 231 height 231
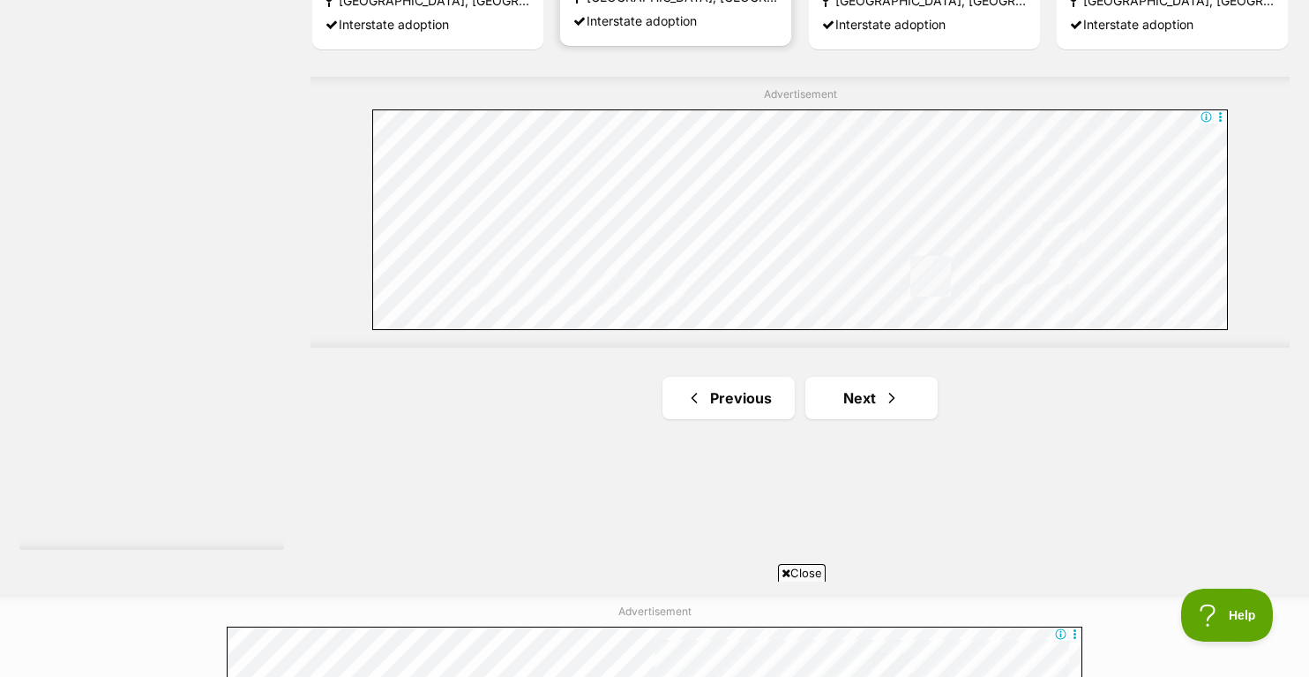
scroll to position [3344, 0]
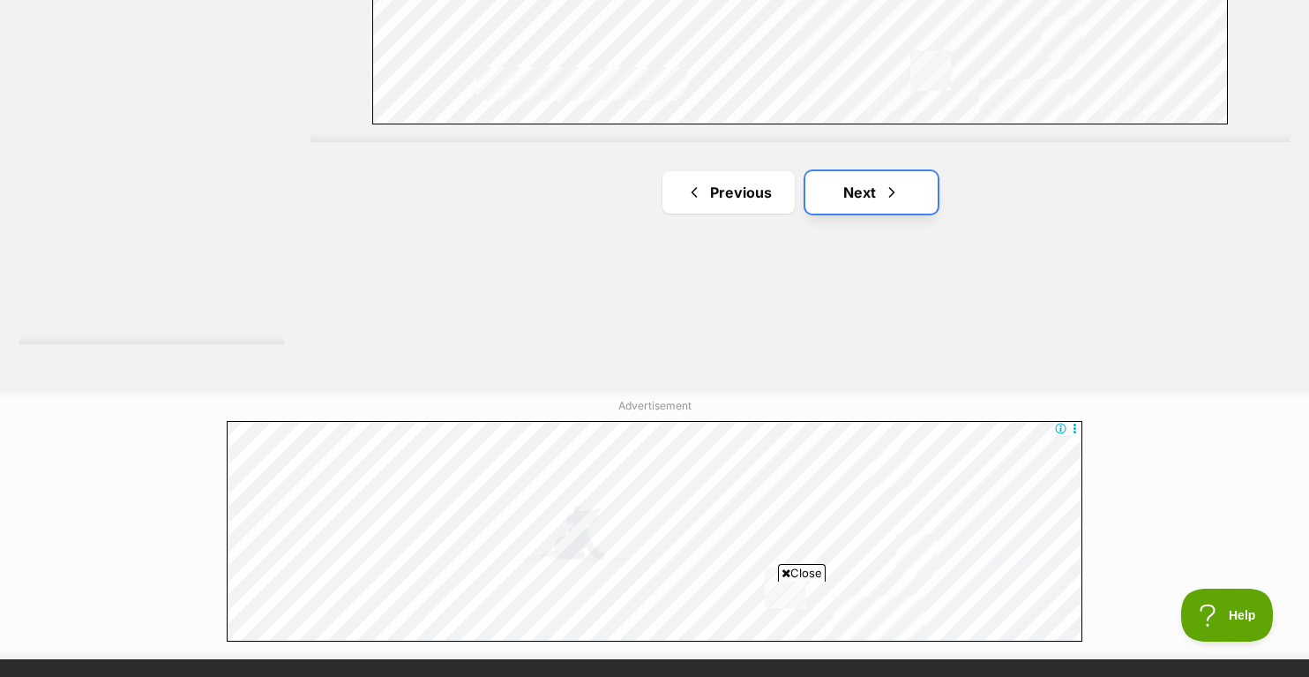
click at [894, 185] on span "Next page" at bounding box center [892, 192] width 18 height 21
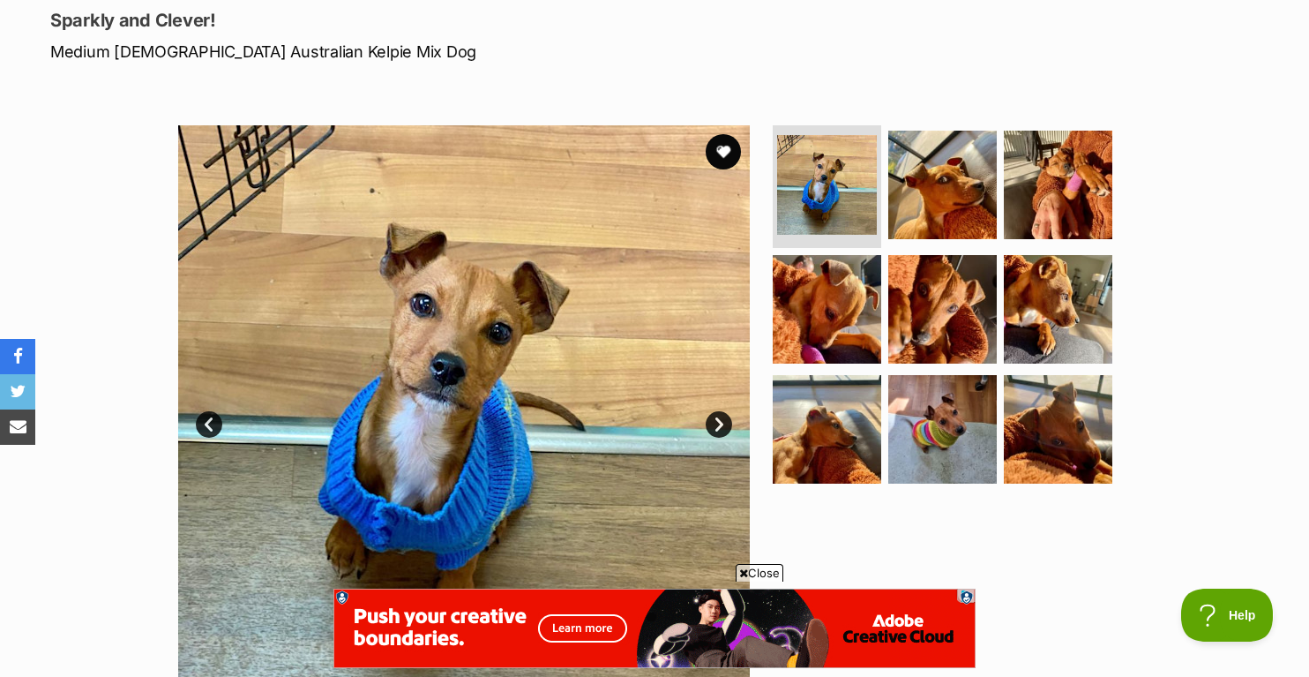
scroll to position [288, 0]
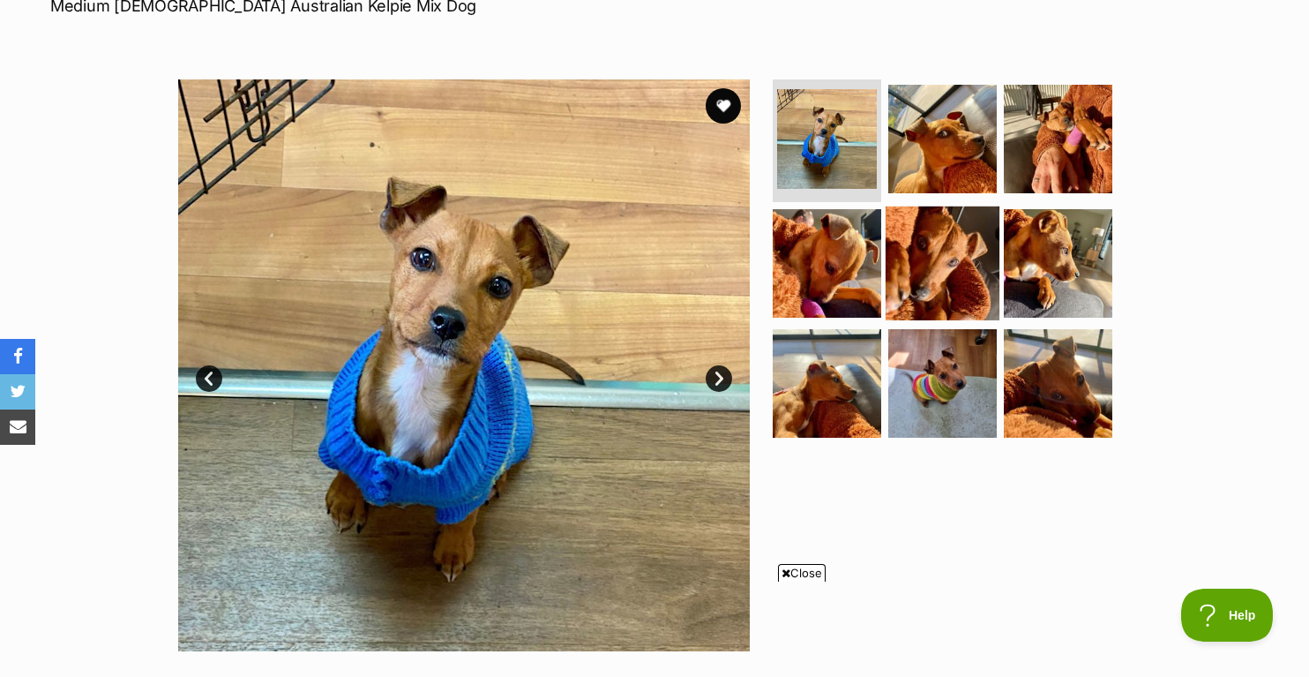
click at [960, 270] on img at bounding box center [943, 263] width 114 height 114
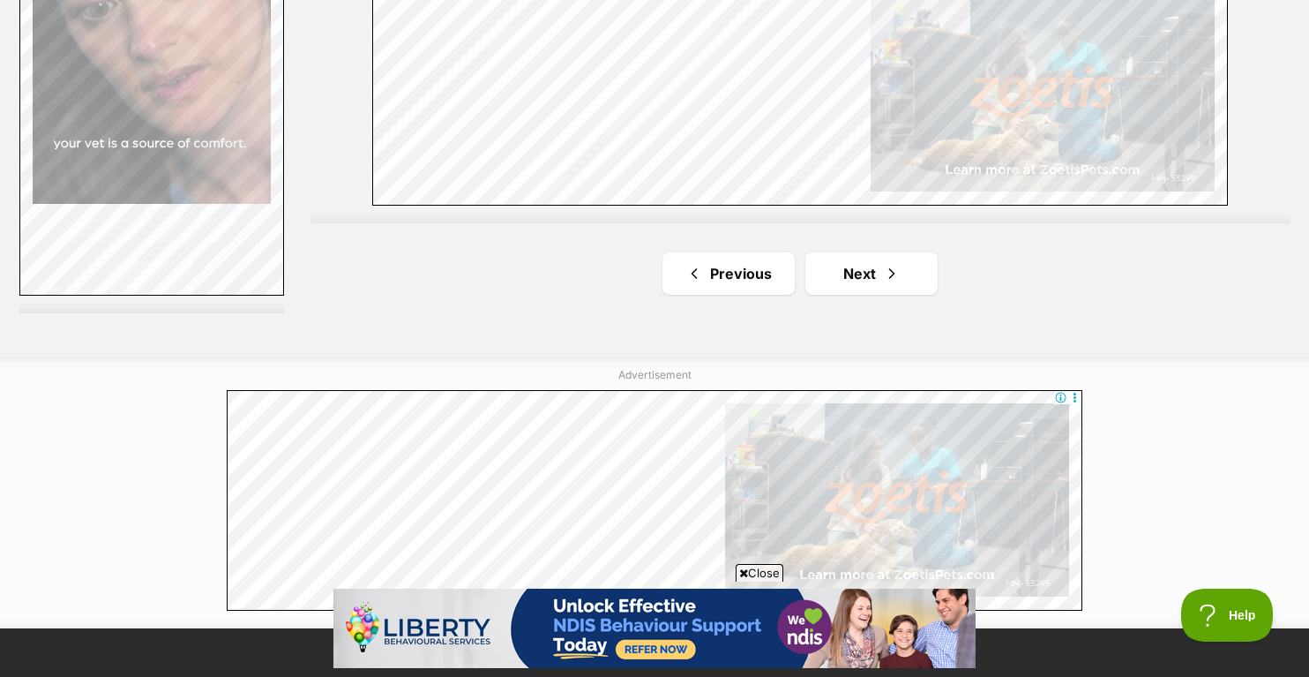
scroll to position [3458, 0]
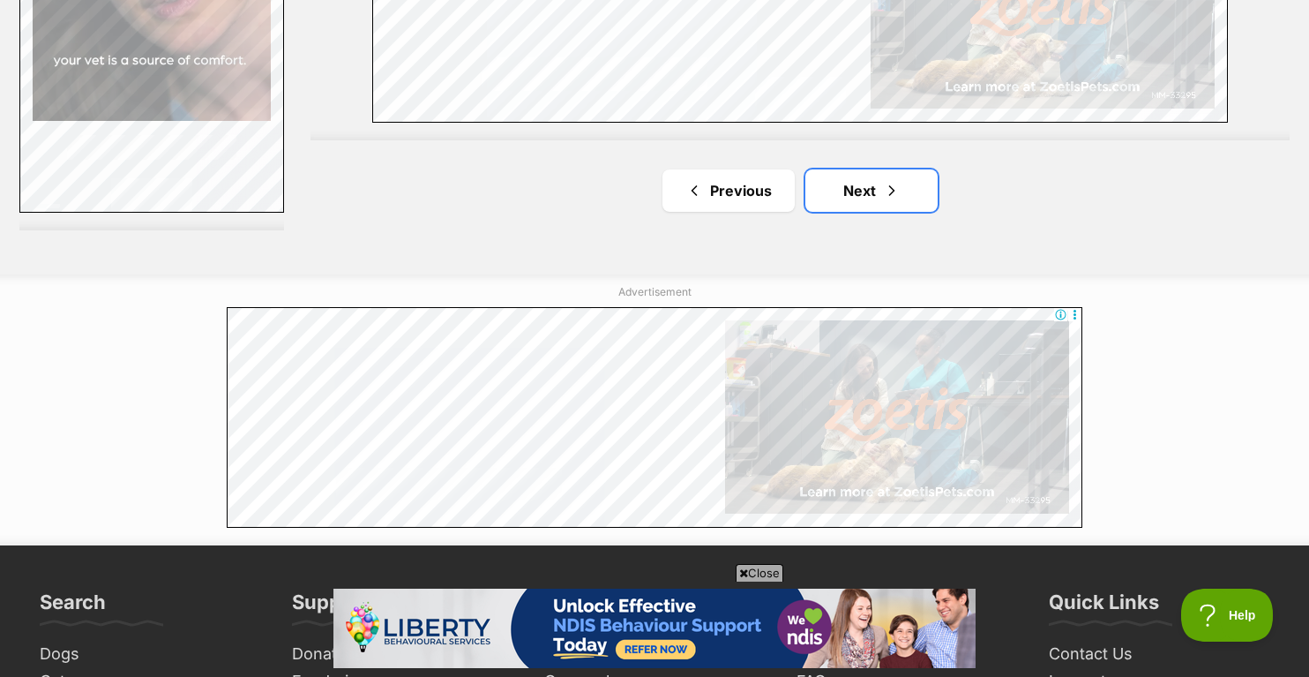
click at [894, 185] on span "Next page" at bounding box center [892, 190] width 18 height 21
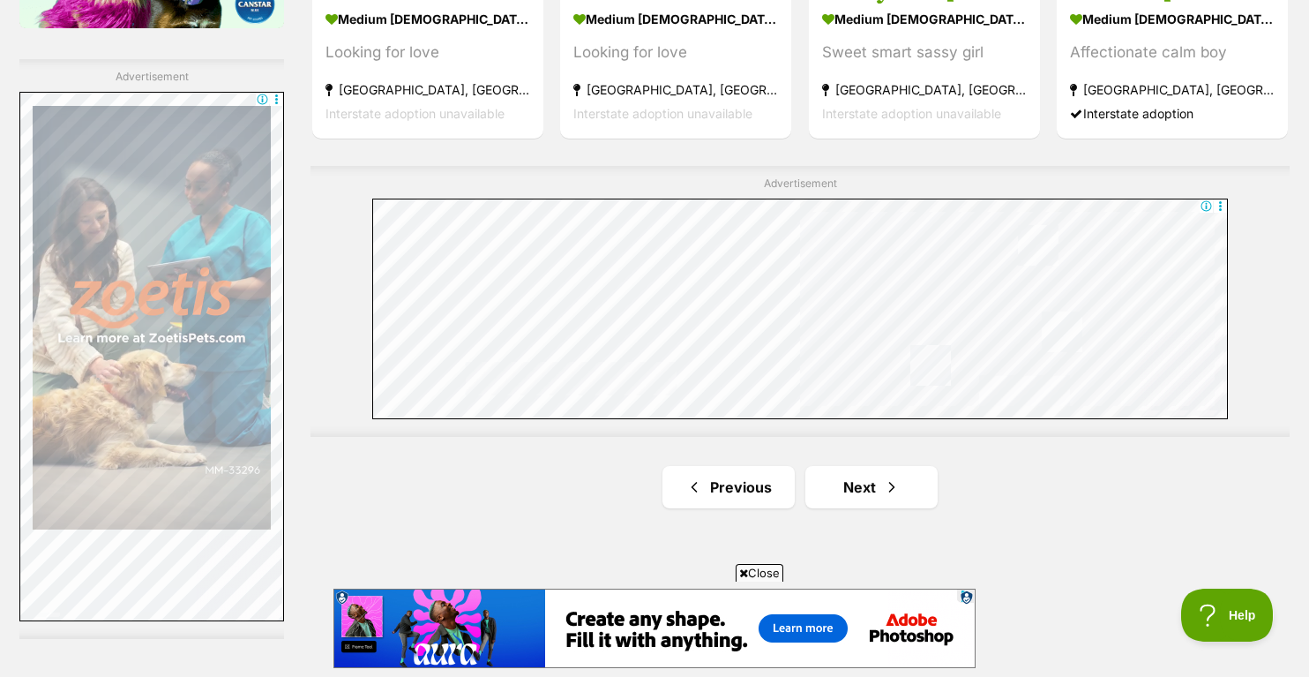
scroll to position [3139, 0]
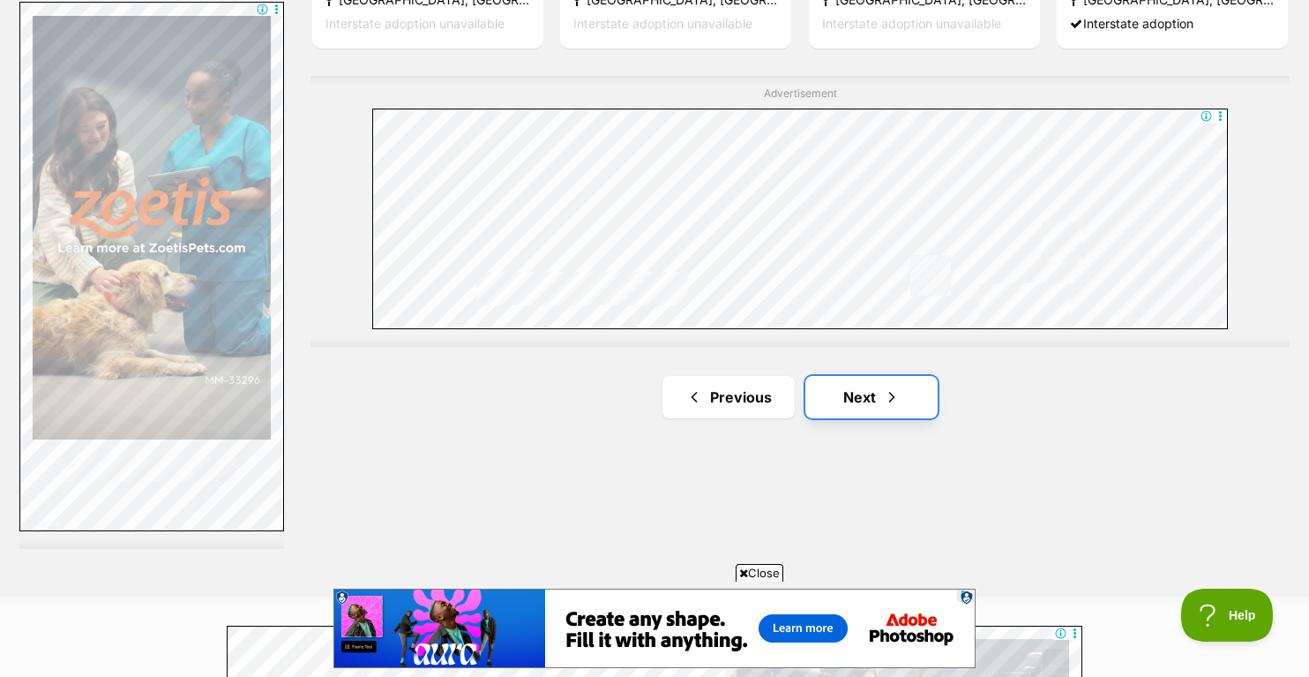
click at [840, 376] on link "Next" at bounding box center [871, 397] width 132 height 42
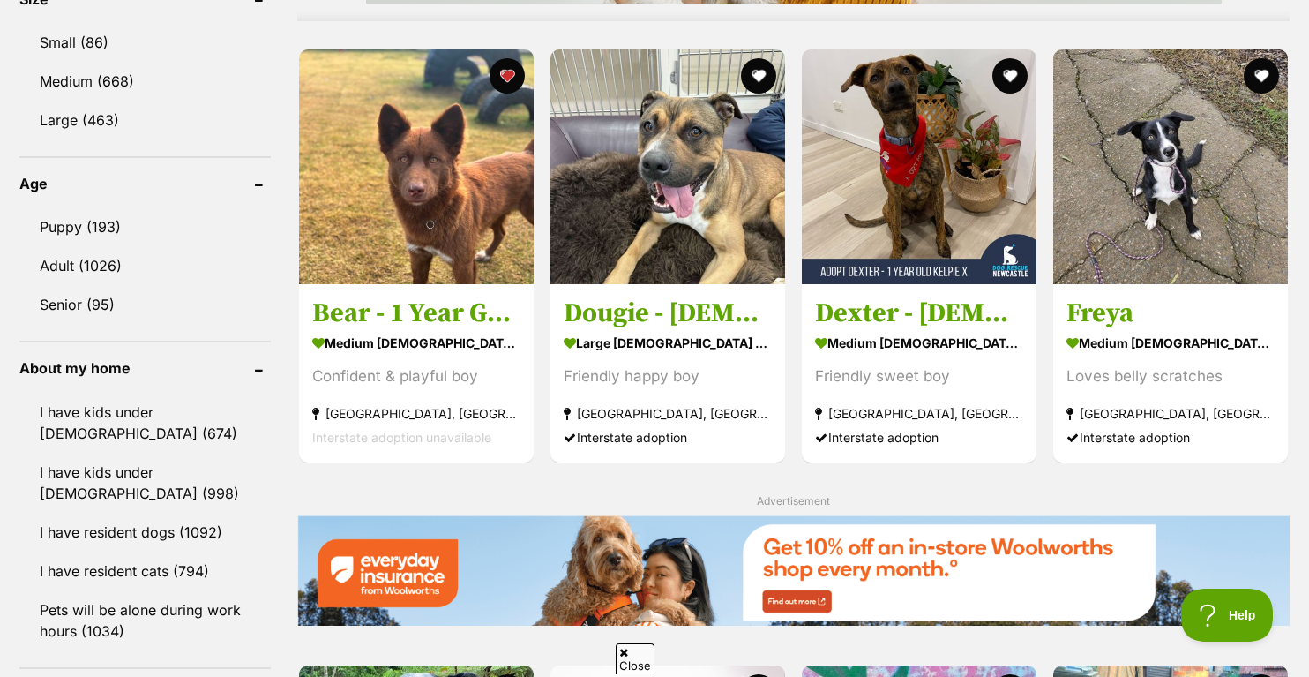
scroll to position [2091, 0]
